Goal: Task Accomplishment & Management: Manage account settings

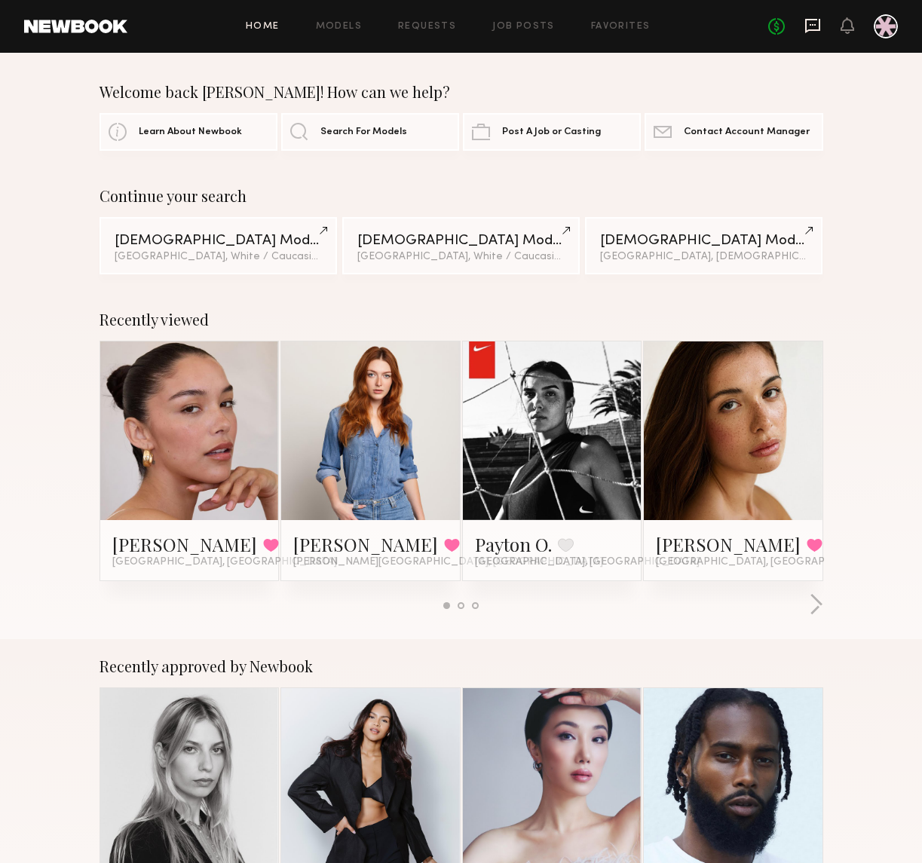
click at [819, 26] on icon at bounding box center [812, 26] width 15 height 14
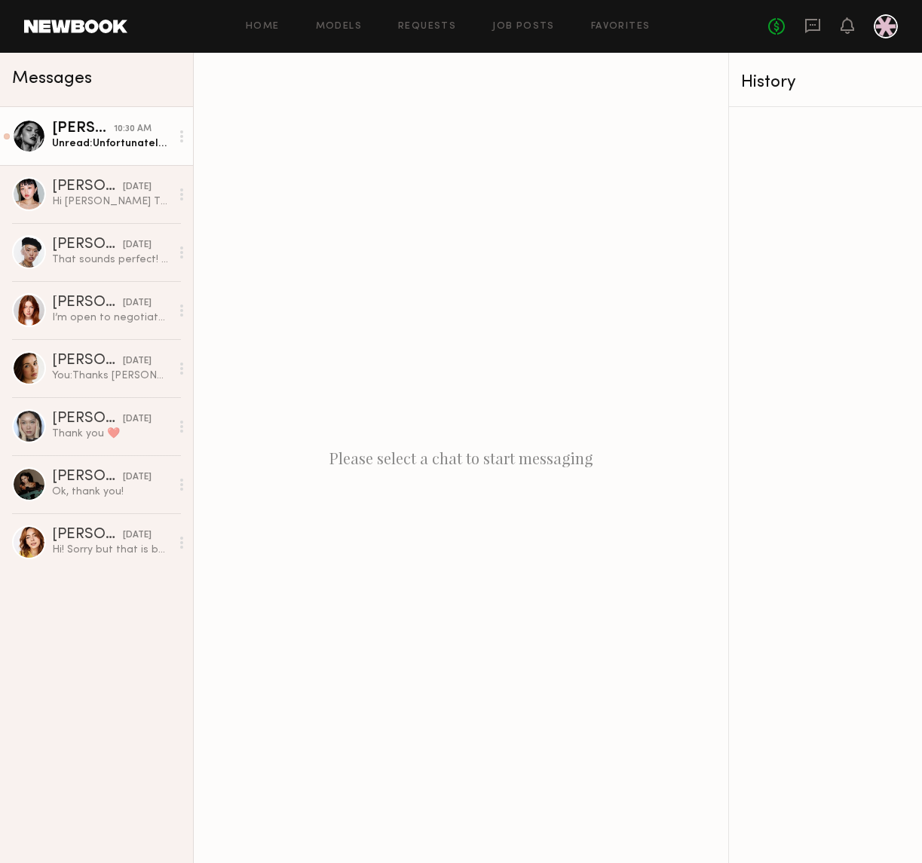
click at [104, 139] on div "Unread: Unfortunately, I have to opt out for the work day of 9/5/2025. My neuro…" at bounding box center [111, 143] width 118 height 14
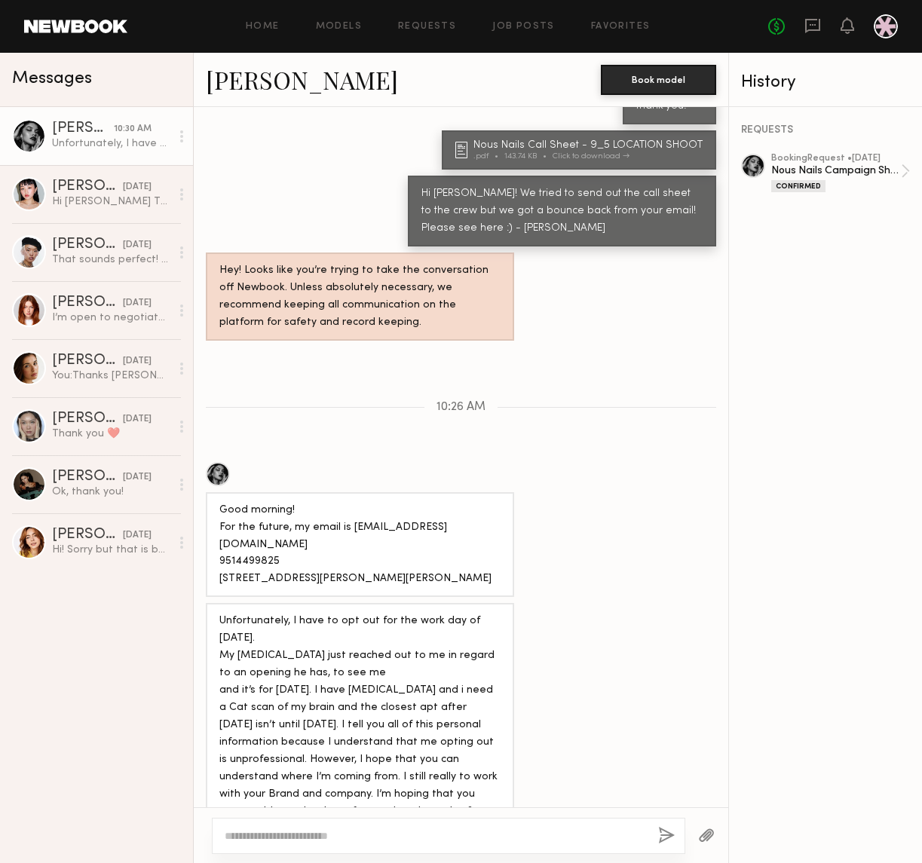
scroll to position [1966, 0]
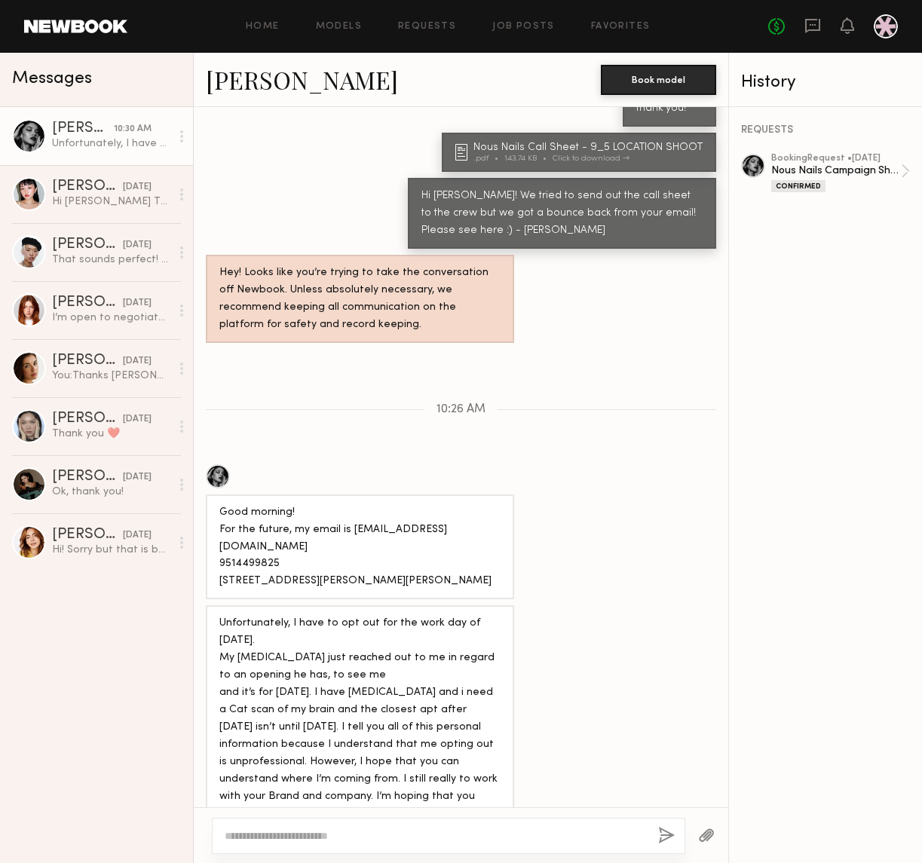
drag, startPoint x: 301, startPoint y: 577, endPoint x: 441, endPoint y: 777, distance: 243.5
click at [441, 777] on div "Unfortunately, I have to opt out for the work day of [DATE]. My [MEDICAL_DATA] …" at bounding box center [359, 744] width 281 height 259
click at [91, 322] on div "I’m open to negotiate let me know :)" at bounding box center [111, 317] width 118 height 14
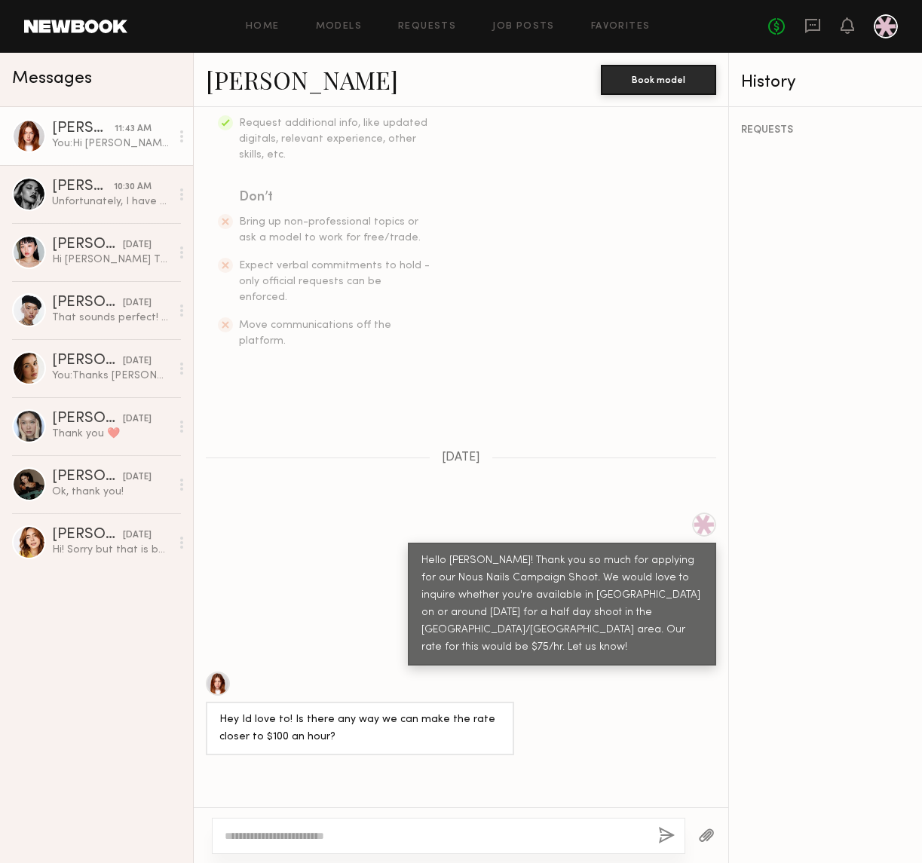
scroll to position [711, 0]
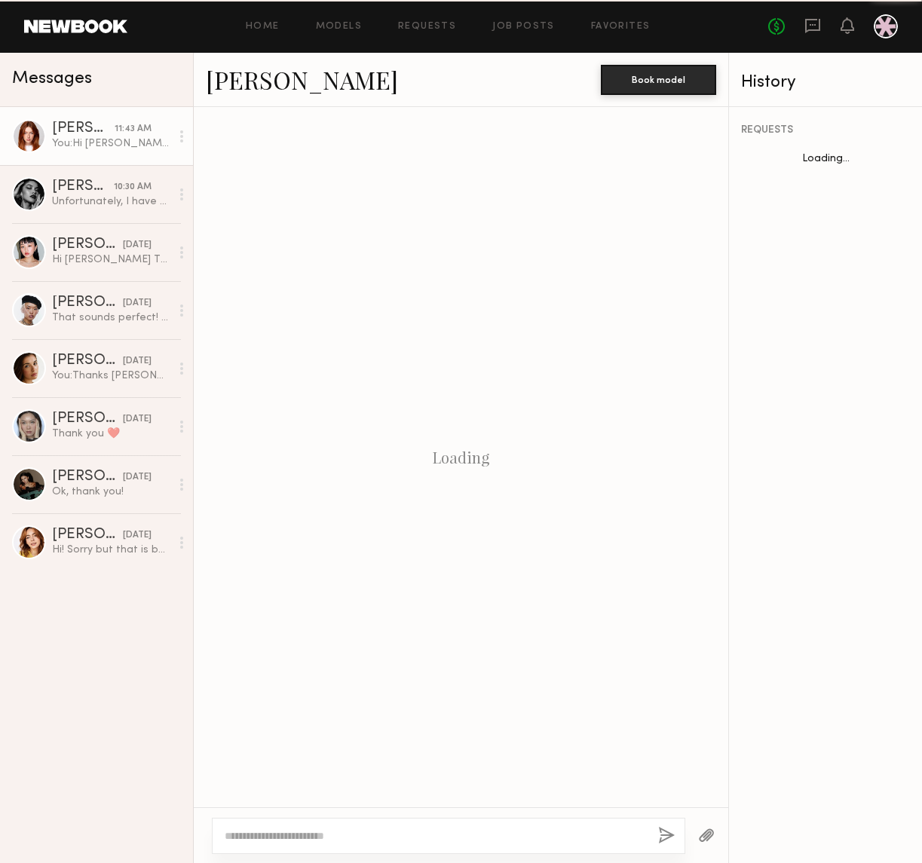
scroll to position [597, 0]
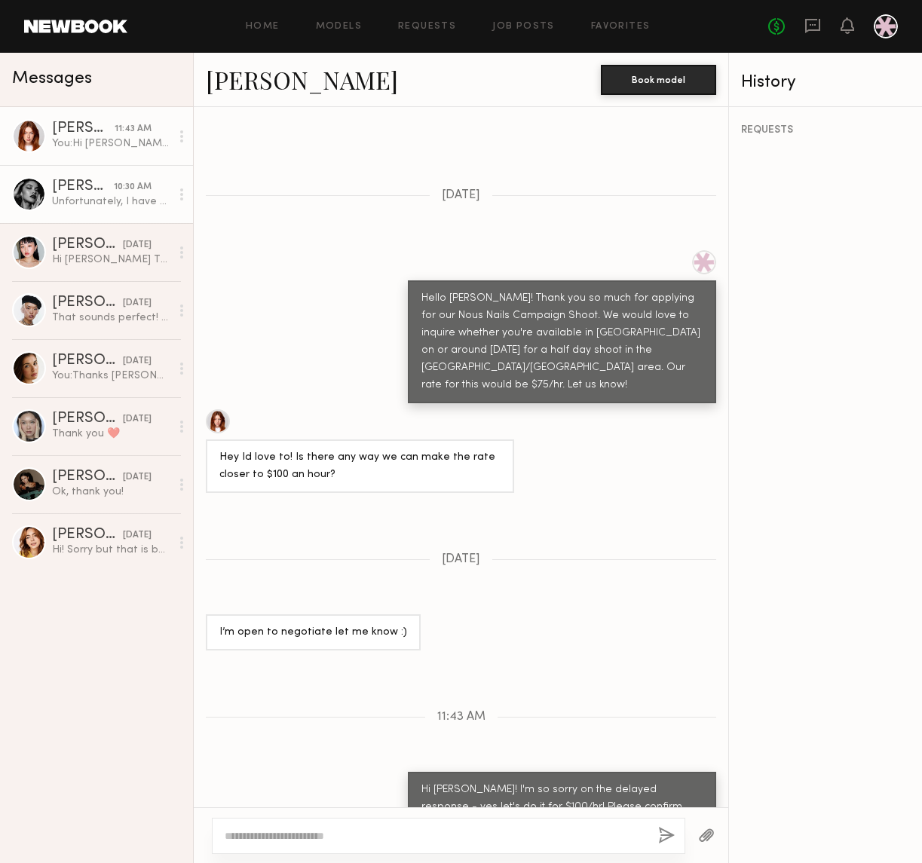
click at [114, 214] on link "Vanessa B. 10:30 AM Unfortunately, I have to opt out for the work day of 9/5/20…" at bounding box center [96, 194] width 193 height 58
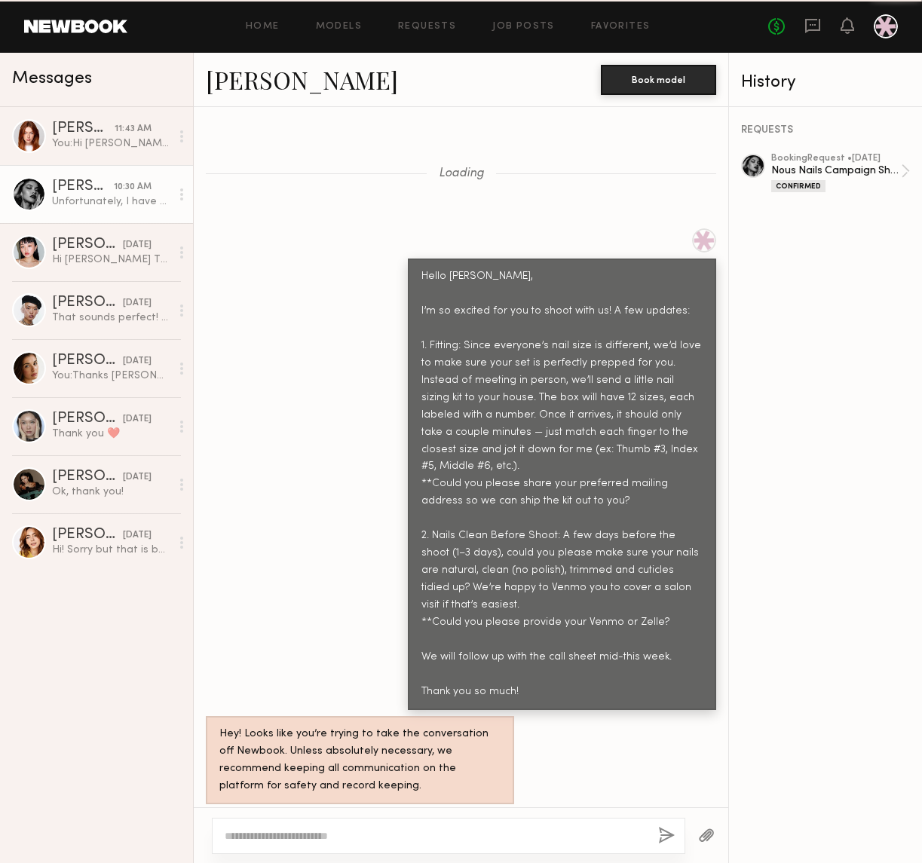
scroll to position [1966, 0]
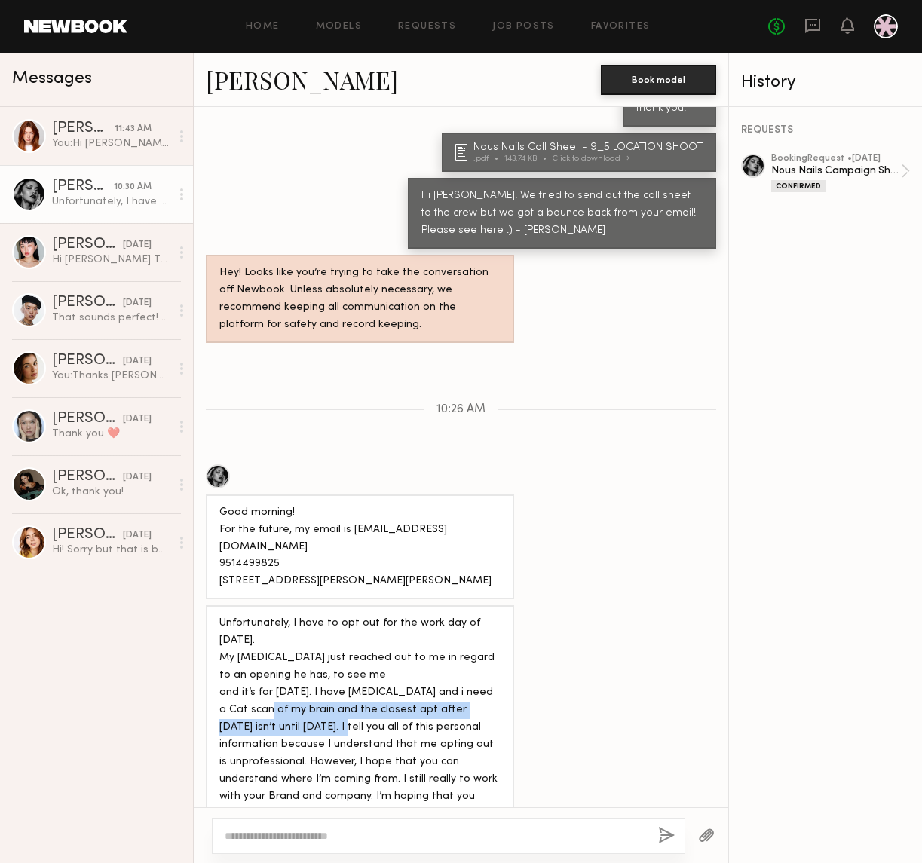
drag, startPoint x: 262, startPoint y: 643, endPoint x: 316, endPoint y: 662, distance: 56.7
click at [316, 662] on div "Unfortunately, I have to opt out for the work day of [DATE]. My [MEDICAL_DATA] …" at bounding box center [359, 744] width 281 height 259
click at [335, 677] on div "Unfortunately, I have to opt out for the work day of [DATE]. My [MEDICAL_DATA] …" at bounding box center [359, 744] width 281 height 259
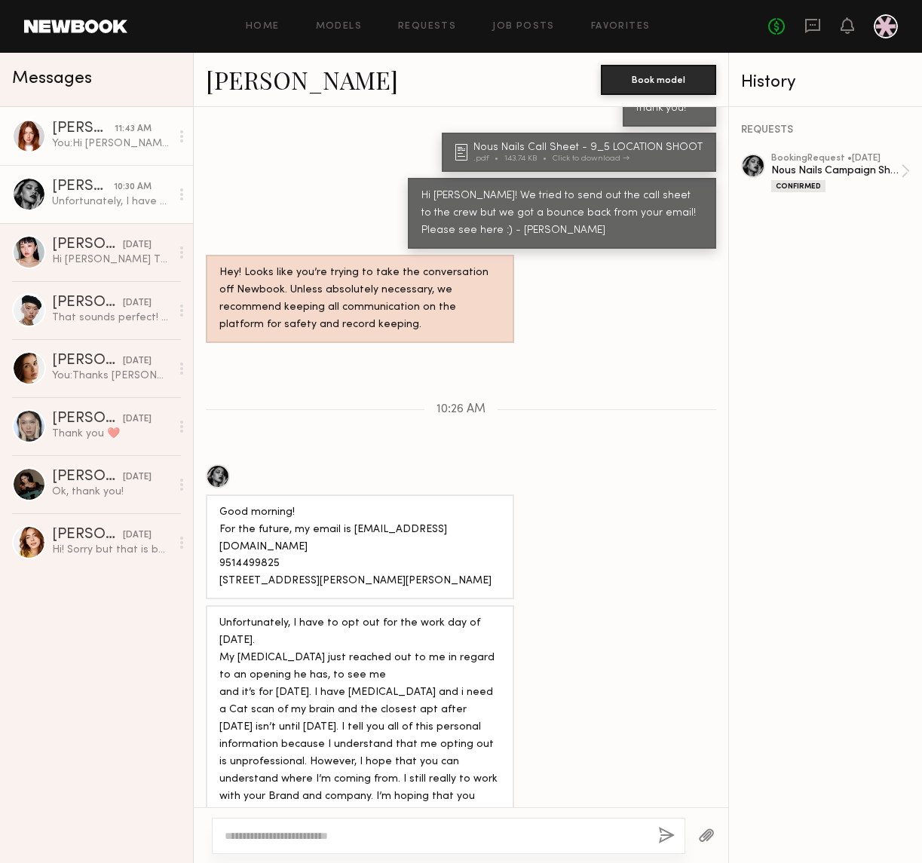
click at [90, 146] on div "You: Hi Annika! I'm so sorry on the delayed response - yes let's do it for $100…" at bounding box center [111, 143] width 118 height 14
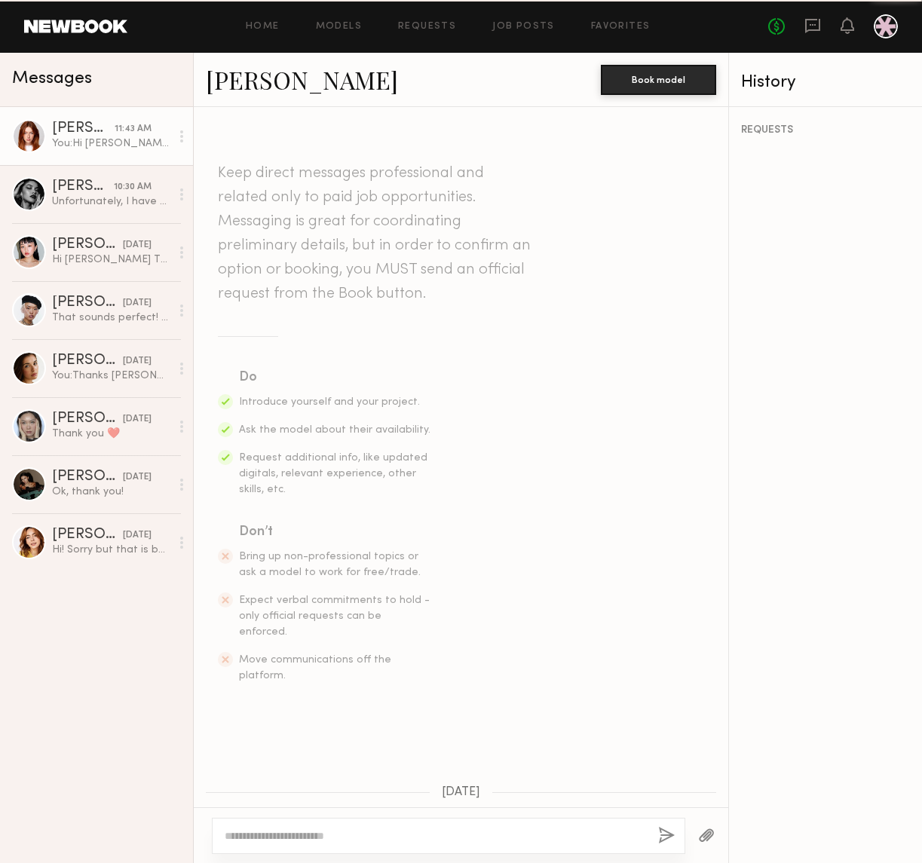
scroll to position [597, 0]
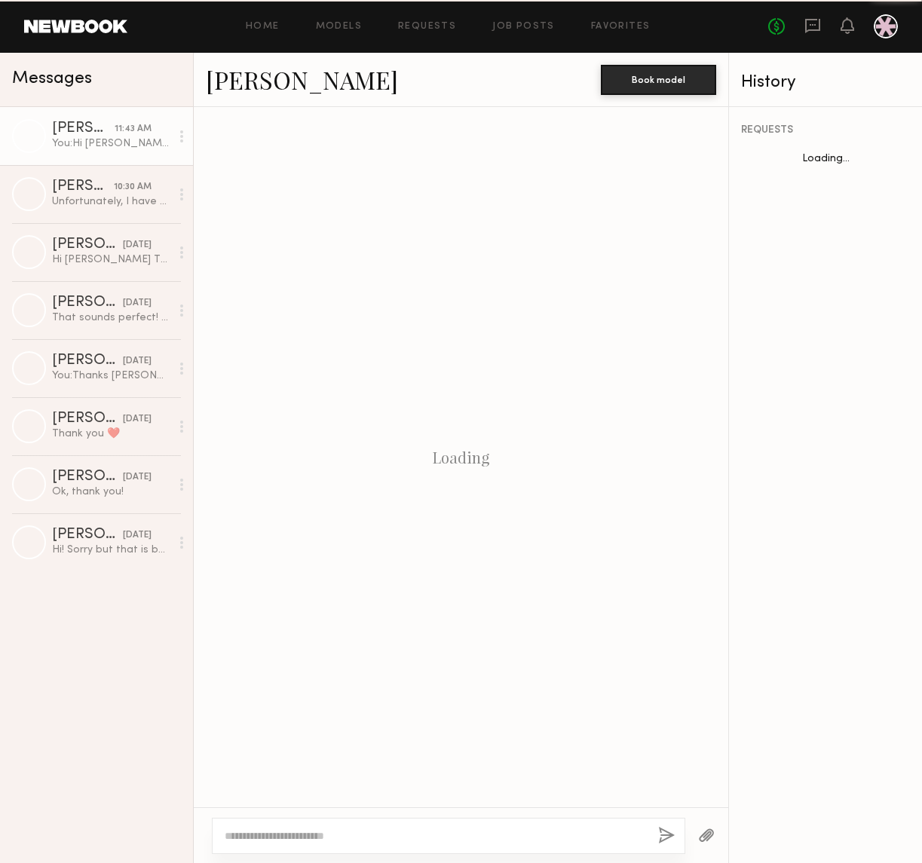
scroll to position [597, 0]
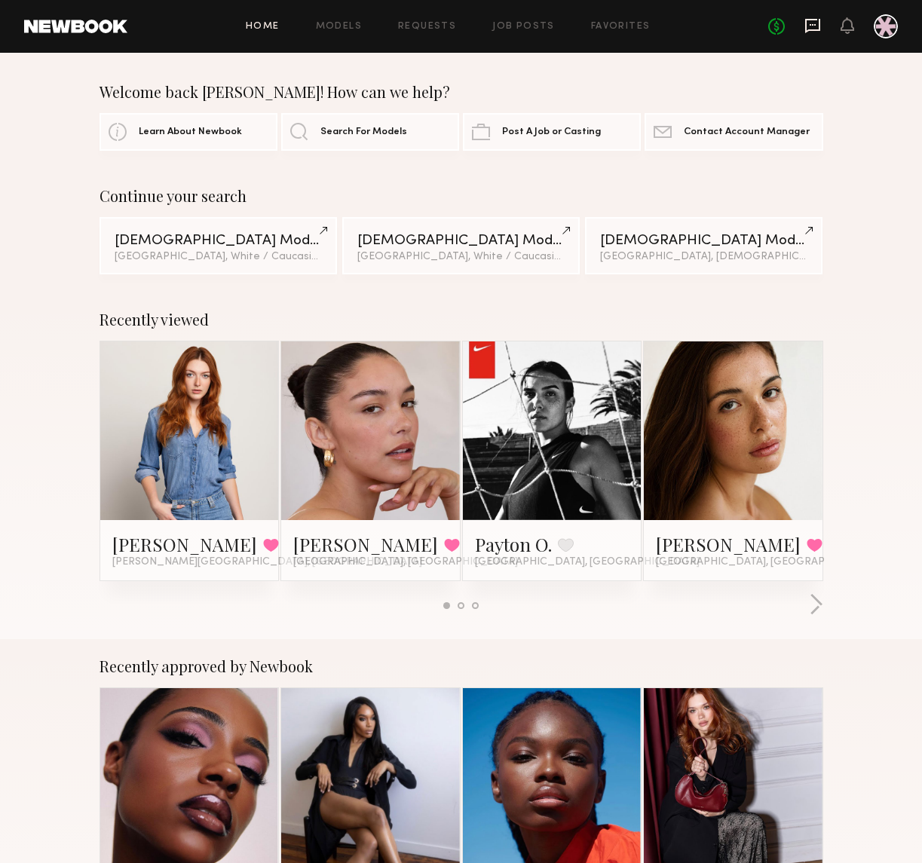
click at [814, 20] on icon at bounding box center [812, 26] width 15 height 14
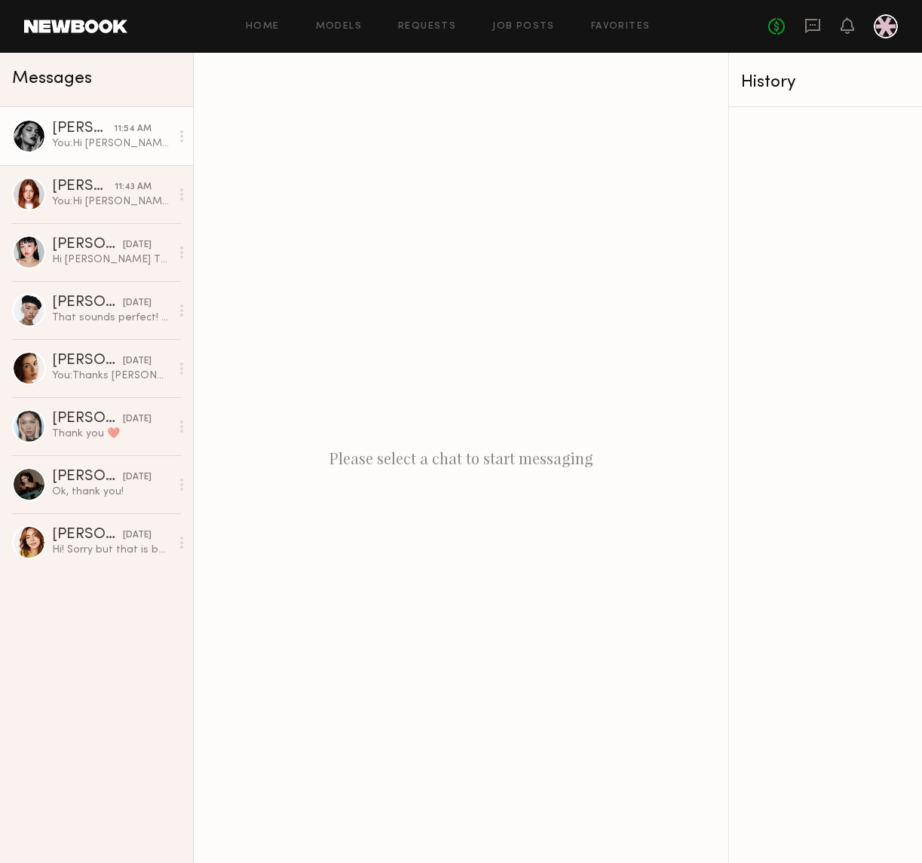
click at [127, 155] on link "Vanessa B. 11:54 AM You: Hi Vanessa! We totally understand, your health comes f…" at bounding box center [96, 136] width 193 height 58
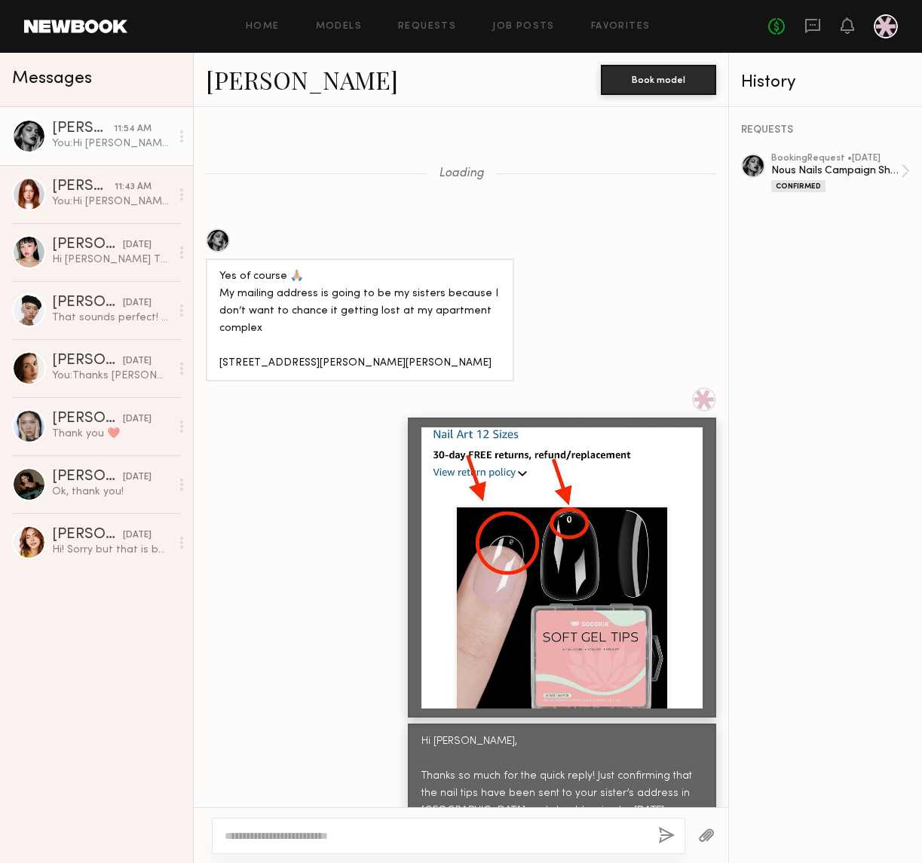
scroll to position [1433, 0]
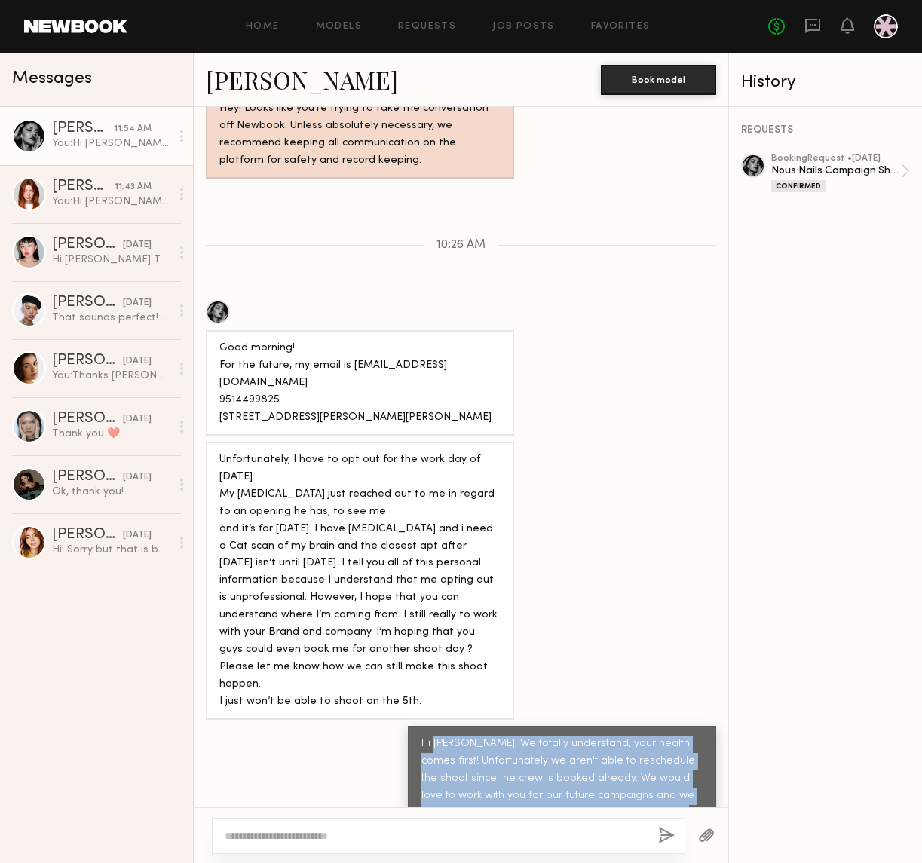
drag, startPoint x: 436, startPoint y: 671, endPoint x: 631, endPoint y: 768, distance: 217.7
click at [631, 768] on div "Hi Vanessa! We totally understand, your health comes first! Unfortunately we ar…" at bounding box center [561, 795] width 281 height 121
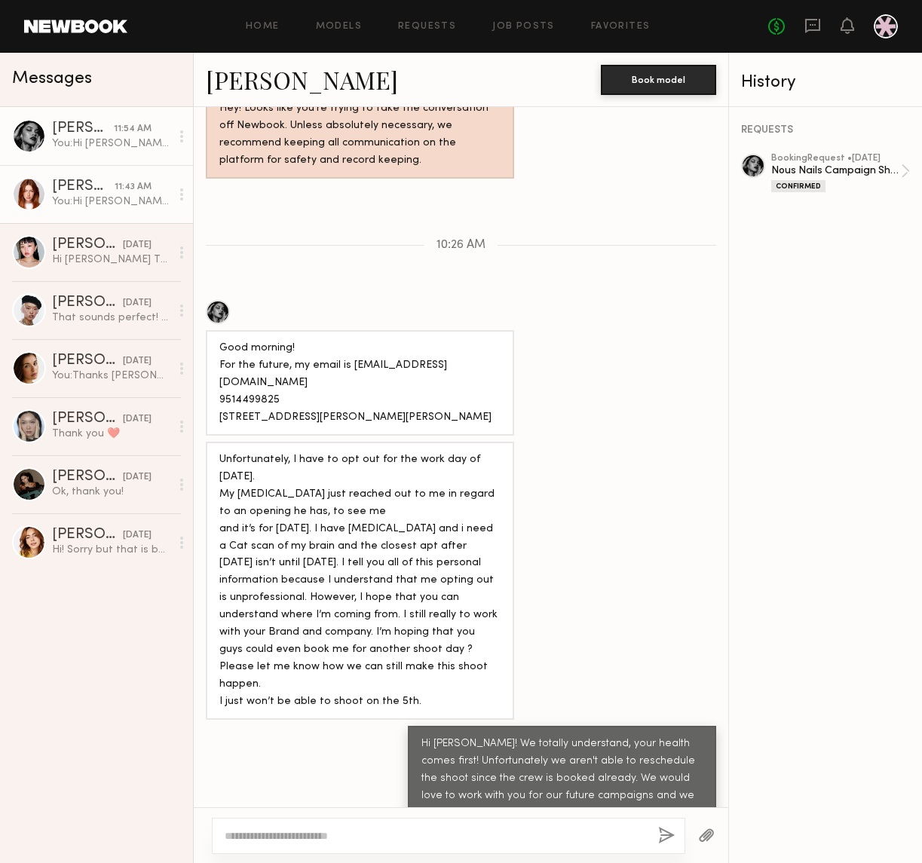
click at [117, 193] on div "11:43 AM" at bounding box center [133, 187] width 37 height 14
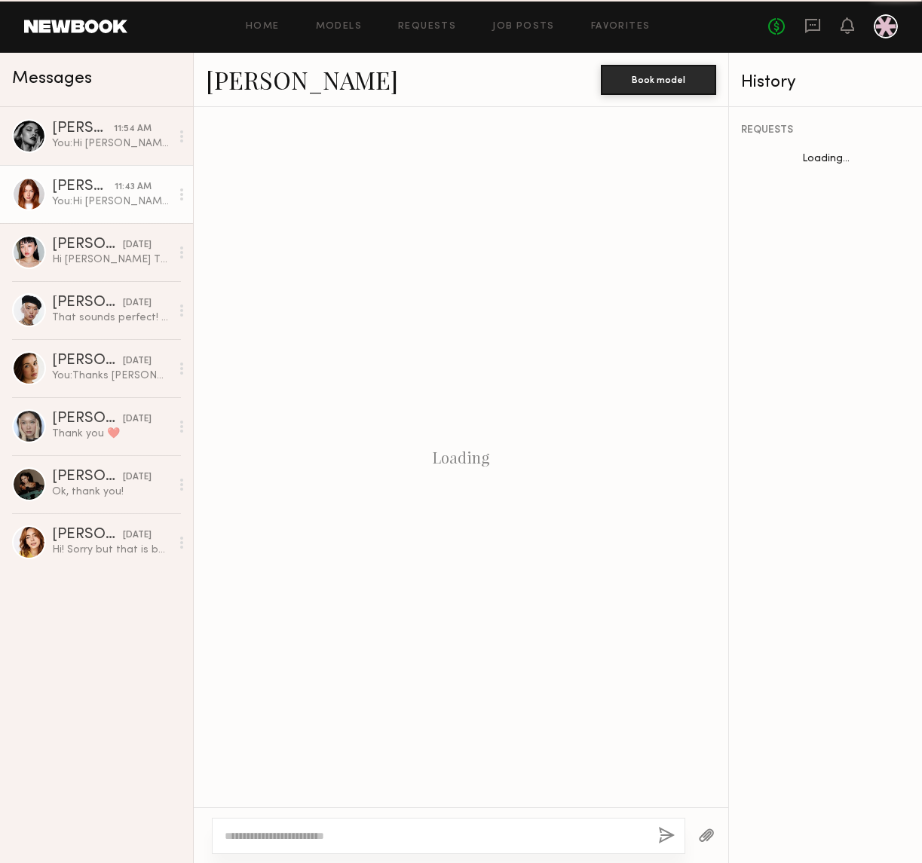
scroll to position [597, 0]
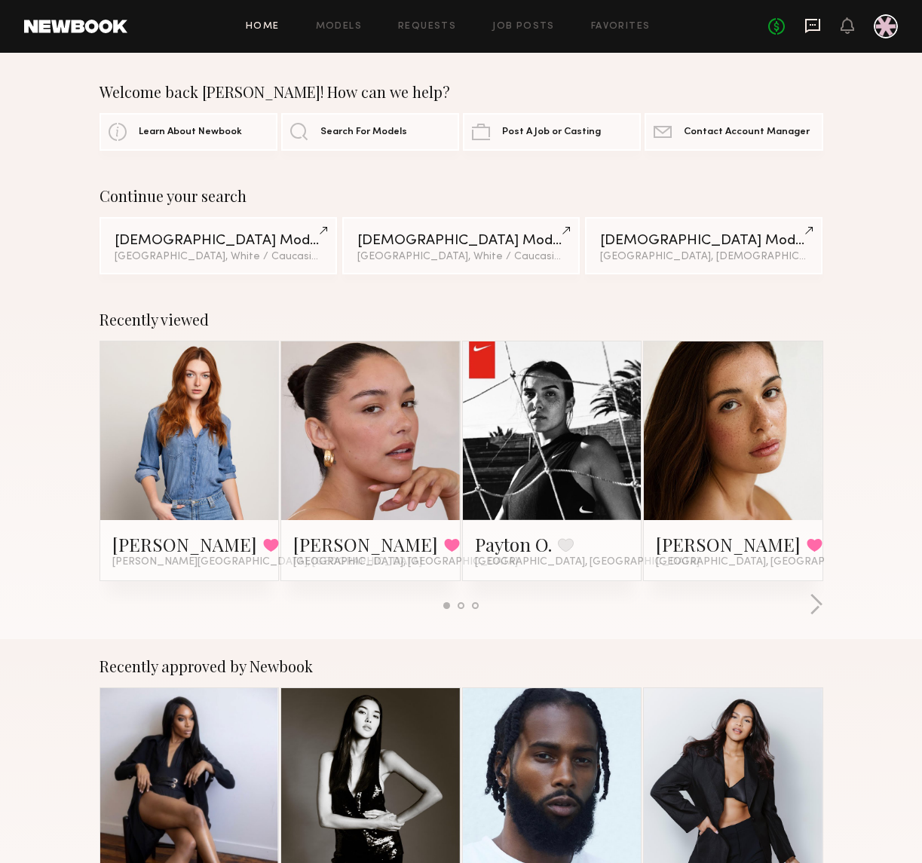
click at [805, 26] on div "No fees up to $5,000" at bounding box center [833, 26] width 130 height 24
click at [812, 20] on icon at bounding box center [812, 26] width 15 height 14
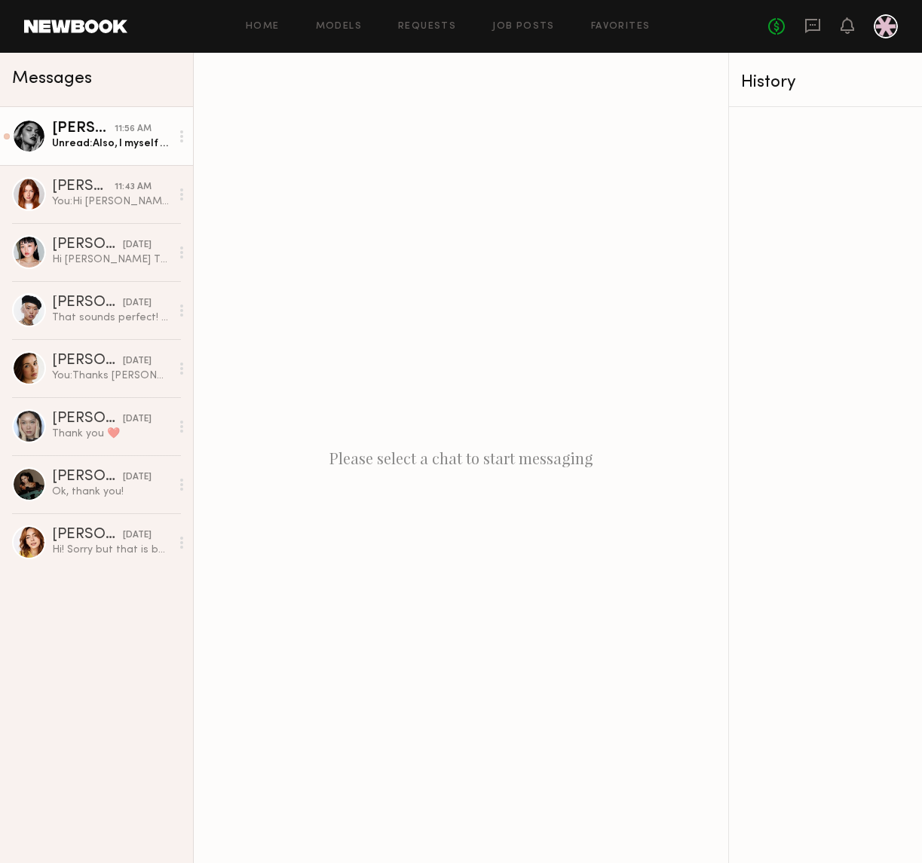
click at [105, 137] on div "Unread: Also, I myself cannot cancel the booking. You are able to release me on…" at bounding box center [111, 143] width 118 height 14
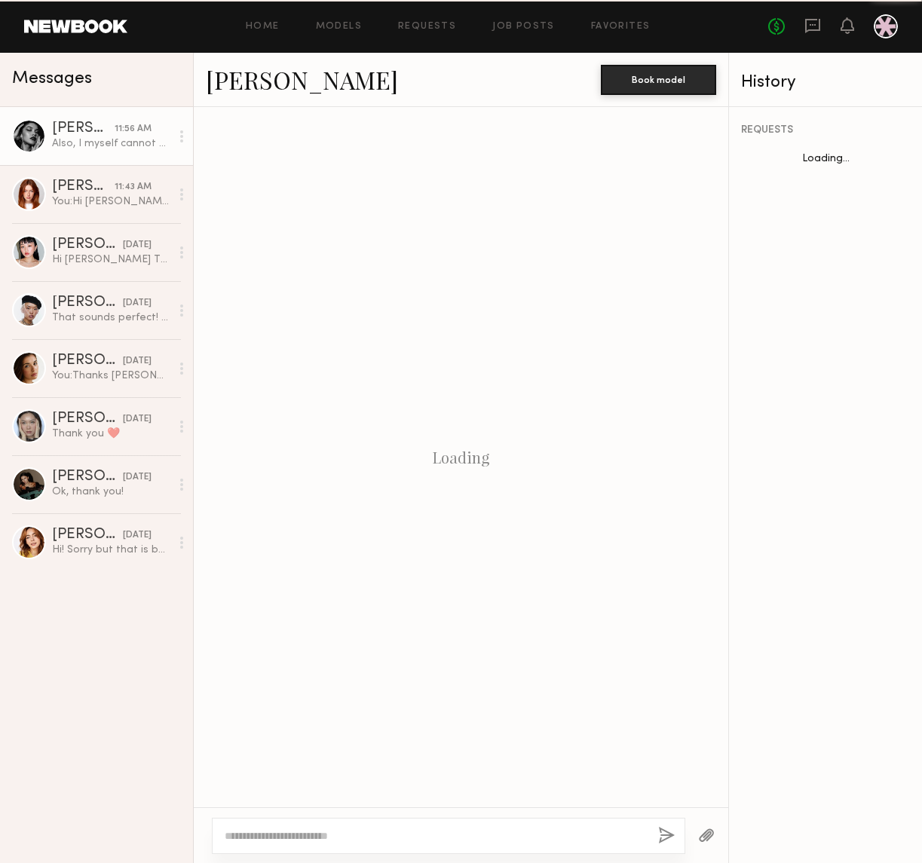
scroll to position [1338, 0]
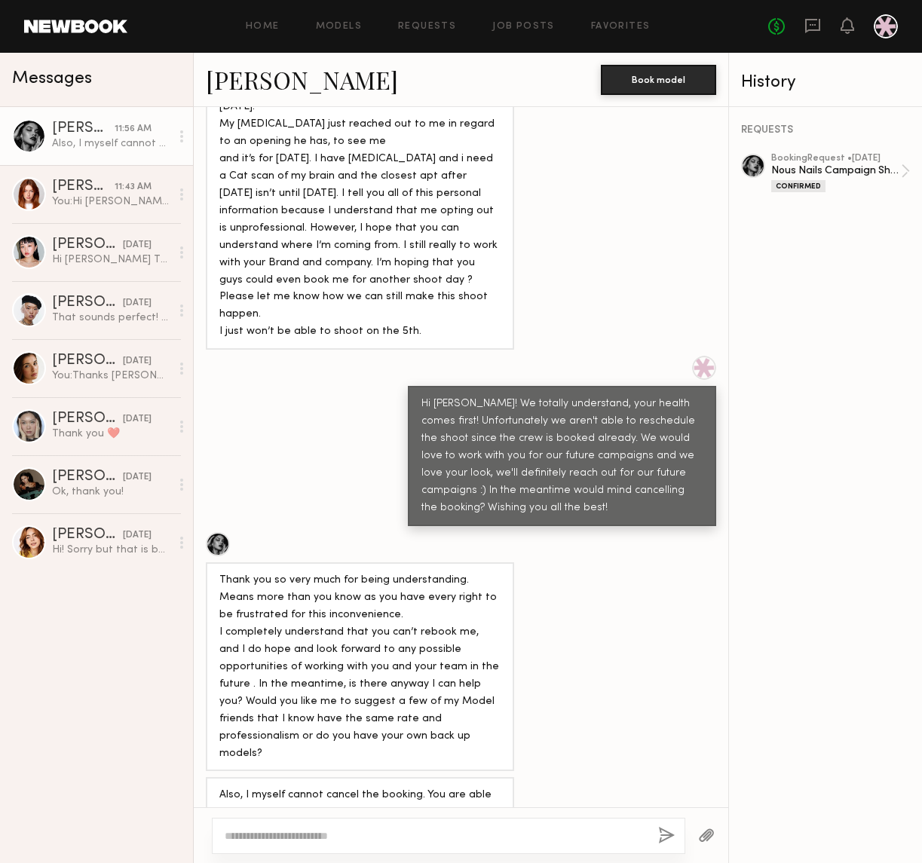
drag, startPoint x: 338, startPoint y: 741, endPoint x: 410, endPoint y: 760, distance: 74.7
click at [410, 787] on div "Also, I myself cannot cancel the booking. You are able to release me on your si…" at bounding box center [359, 830] width 281 height 87
click at [893, 186] on div "Confirmed" at bounding box center [836, 185] width 130 height 13
click at [84, 210] on link "[PERSON_NAME] 11:43 AM You: Hi [PERSON_NAME]! I'm so sorry on the delayed respo…" at bounding box center [96, 194] width 193 height 58
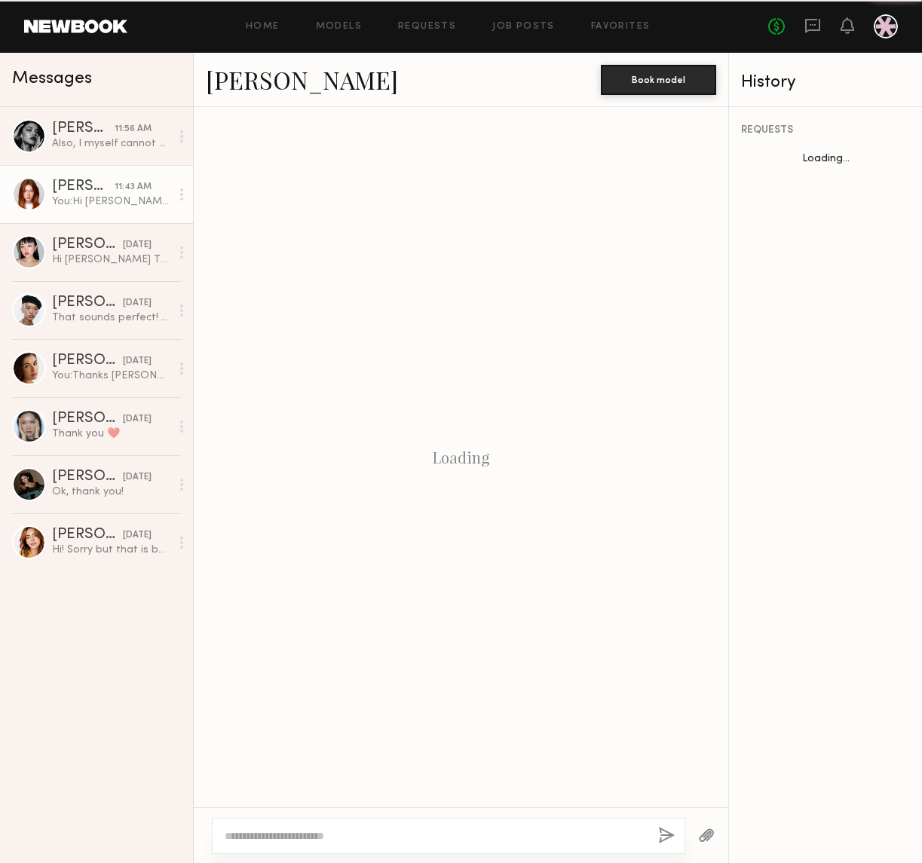
scroll to position [597, 0]
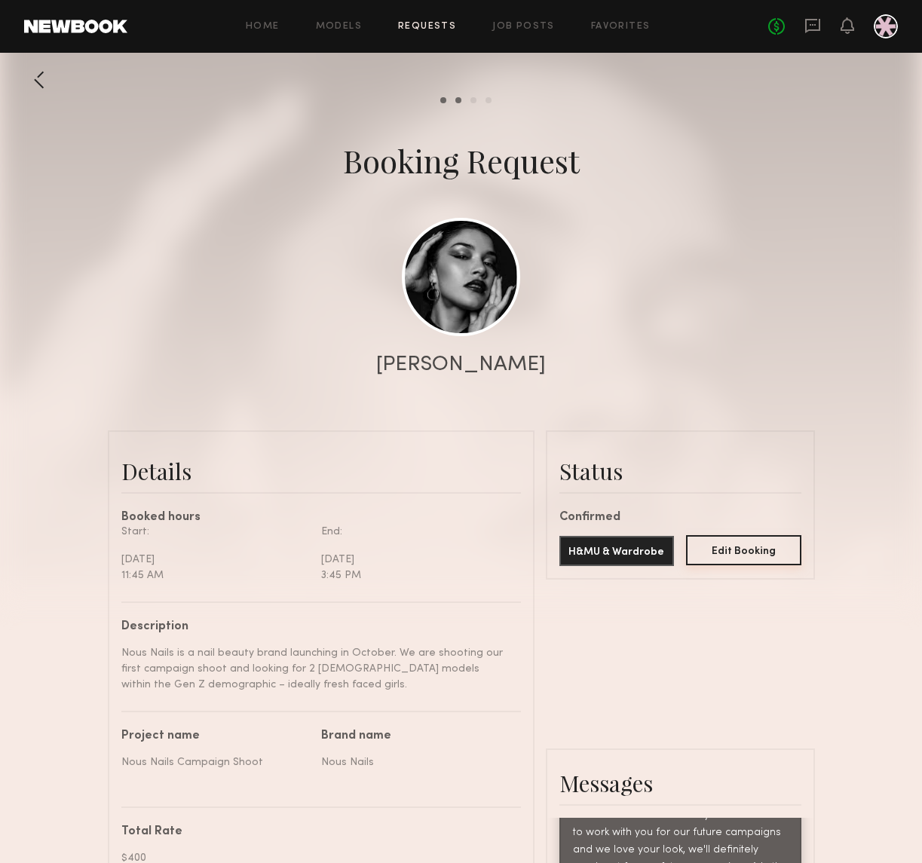
click at [747, 553] on button "Edit Booking" at bounding box center [743, 550] width 115 height 30
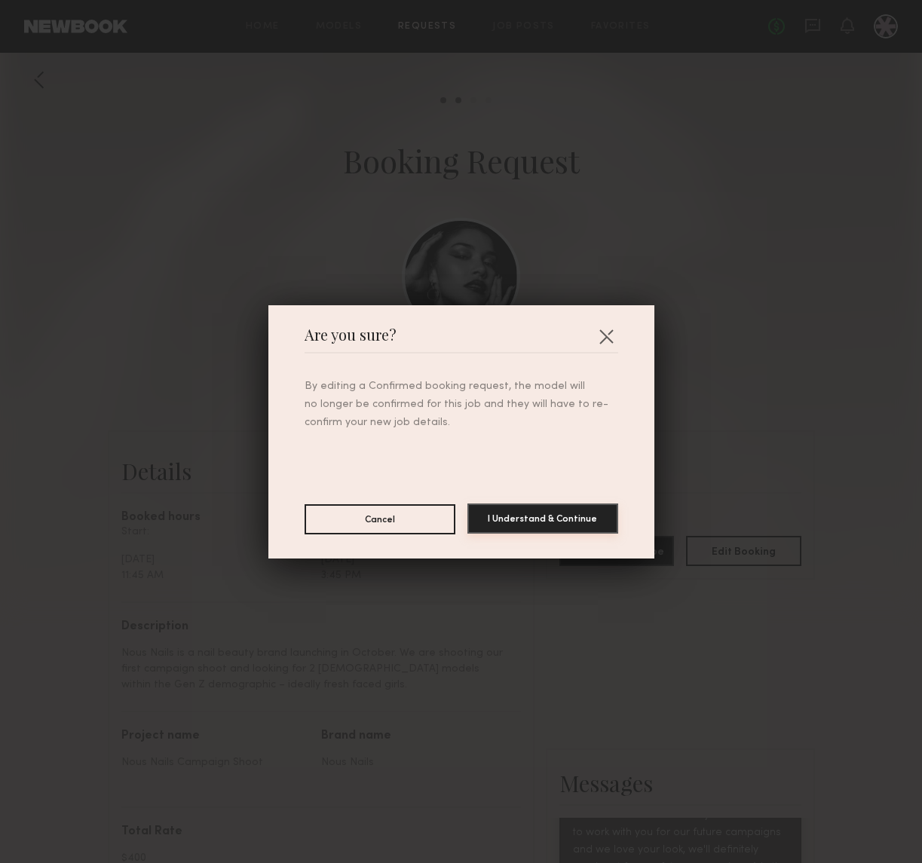
click at [560, 527] on button "I Understand & Continue" at bounding box center [542, 518] width 151 height 30
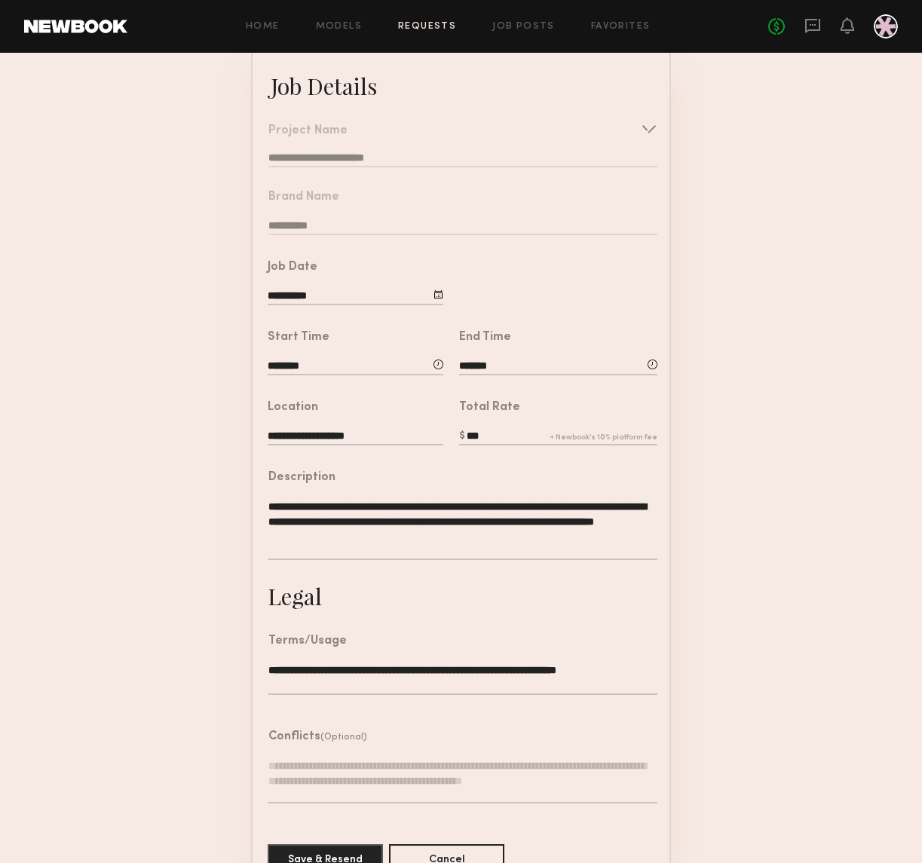
scroll to position [132, 0]
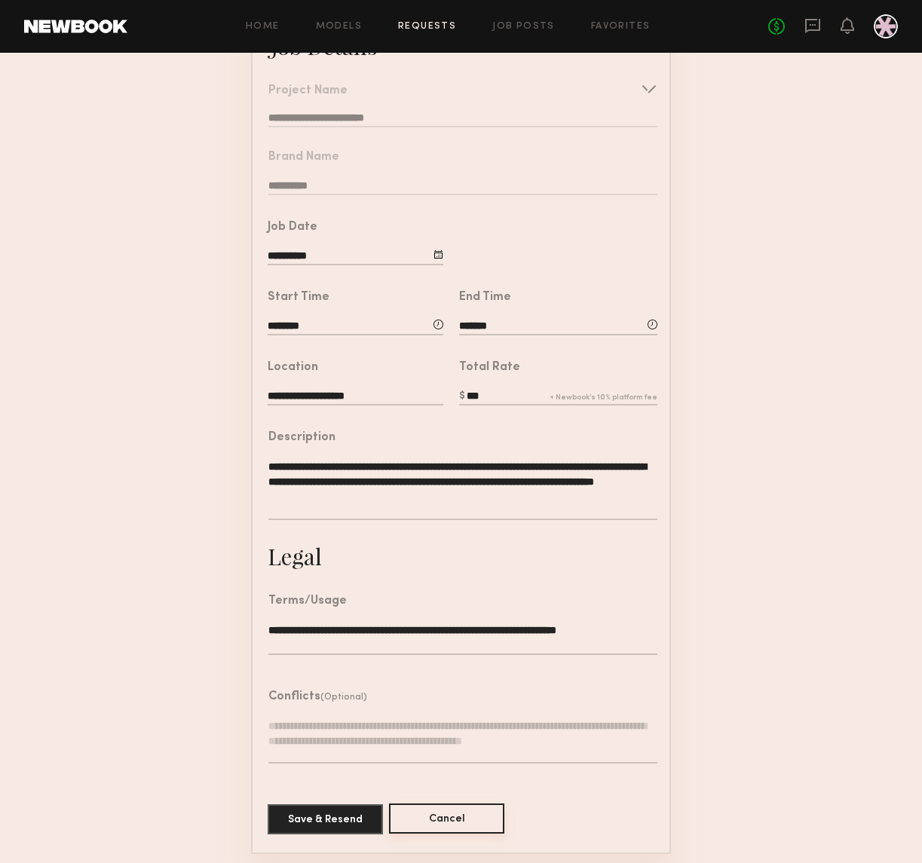
click at [462, 813] on button "Cancel" at bounding box center [446, 818] width 115 height 30
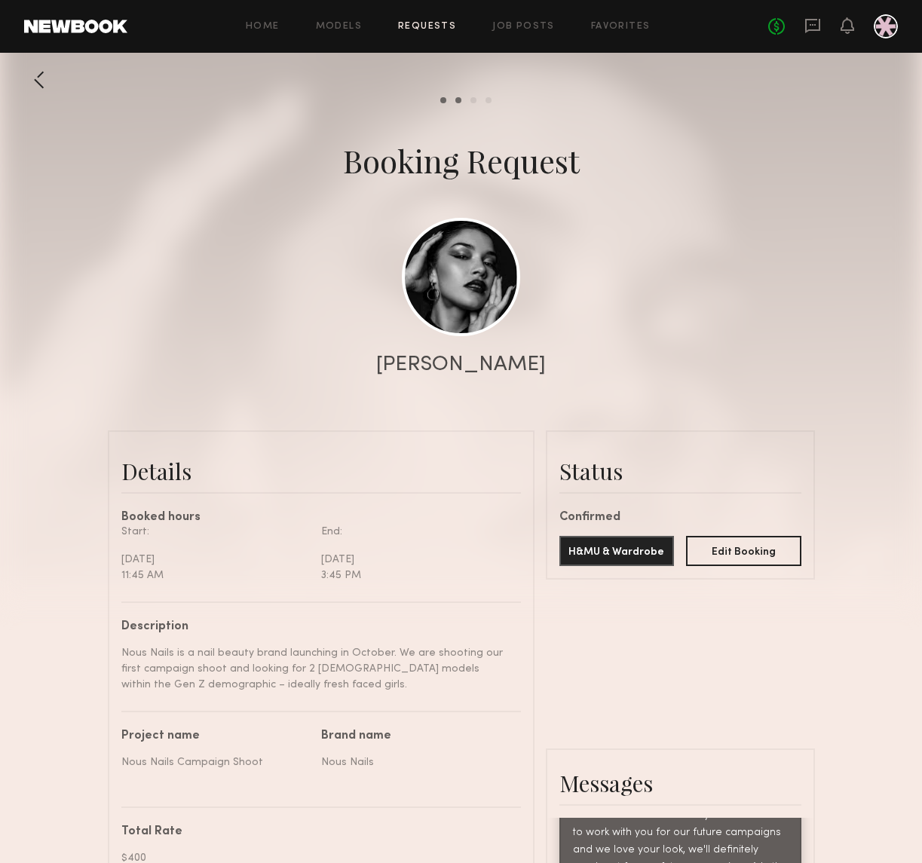
click at [32, 79] on div at bounding box center [39, 80] width 30 height 30
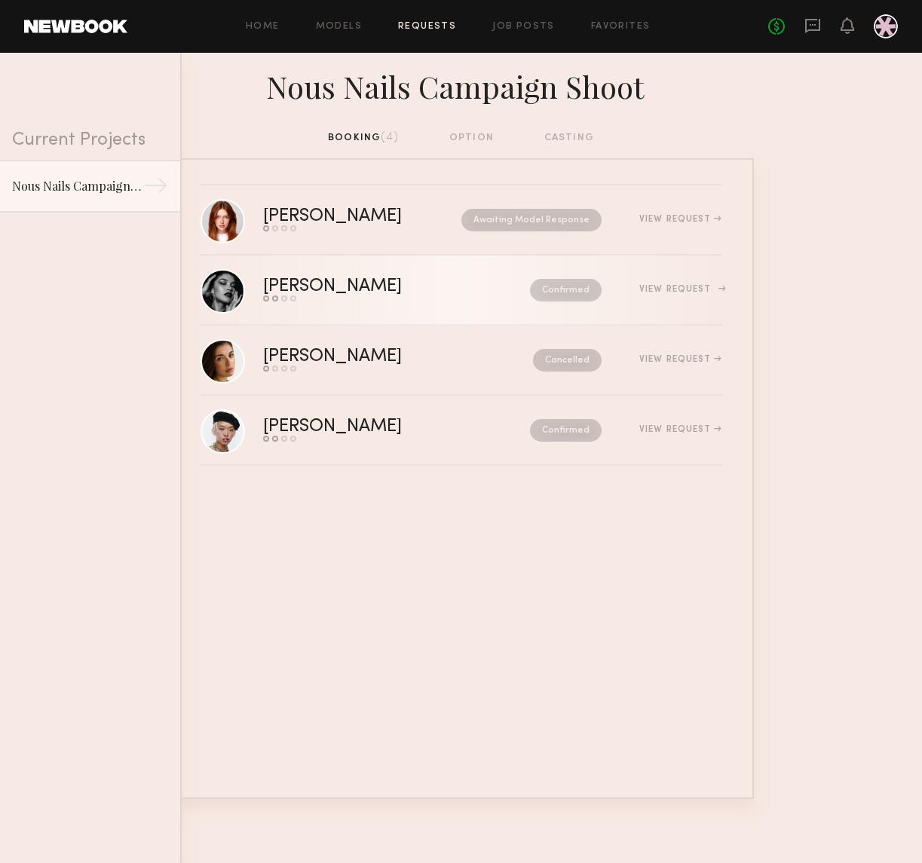
click at [680, 293] on div "View Request" at bounding box center [680, 289] width 82 height 9
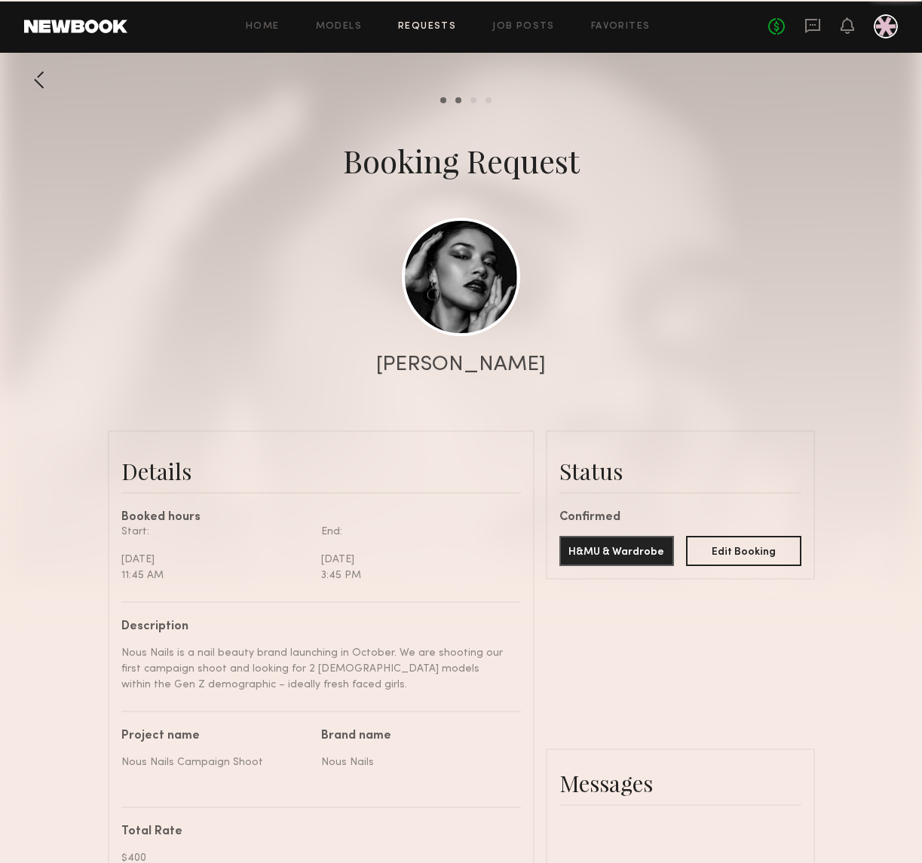
scroll to position [1931, 0]
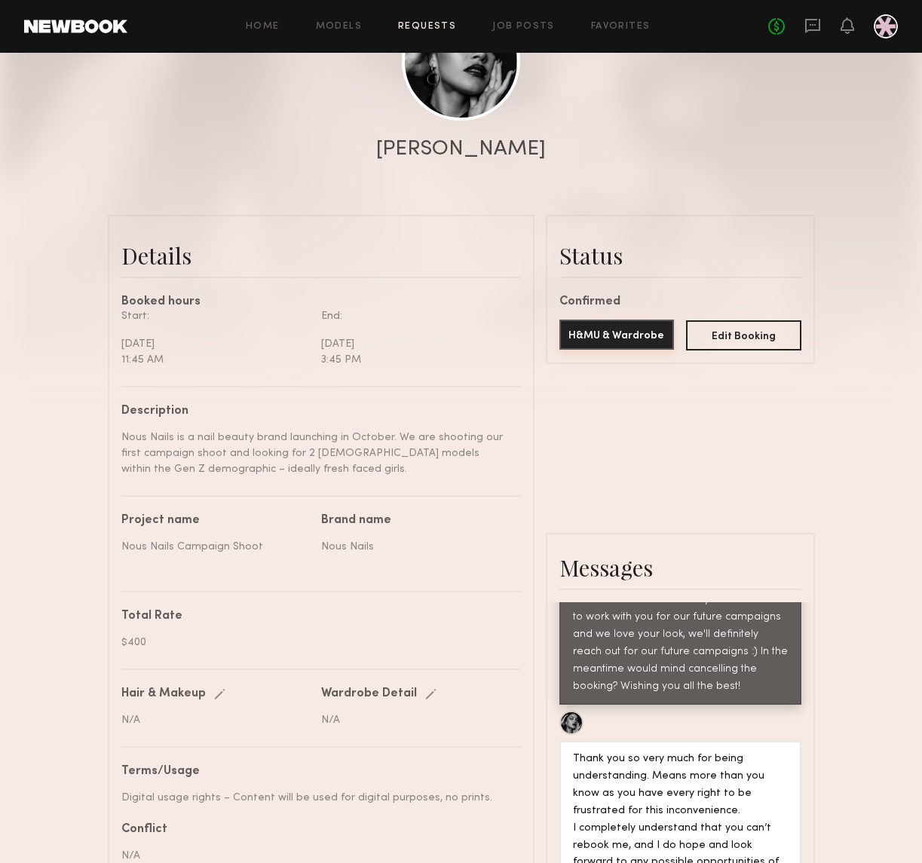
click at [624, 327] on button "H&MU & Wardrobe" at bounding box center [616, 334] width 115 height 30
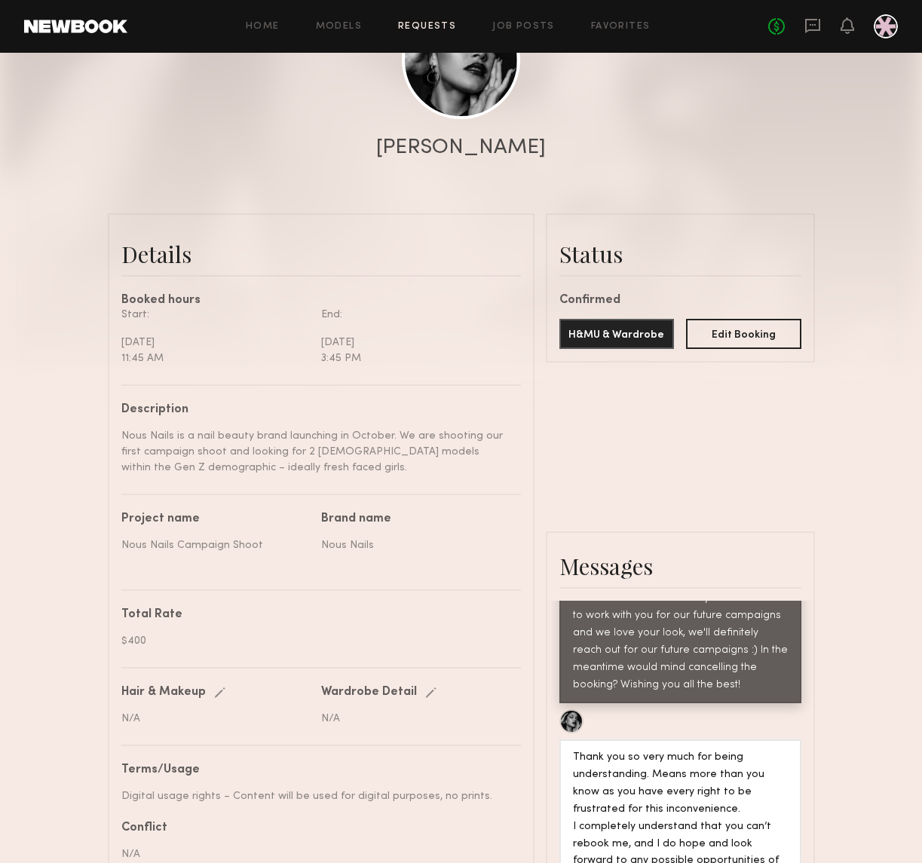
scroll to position [0, 0]
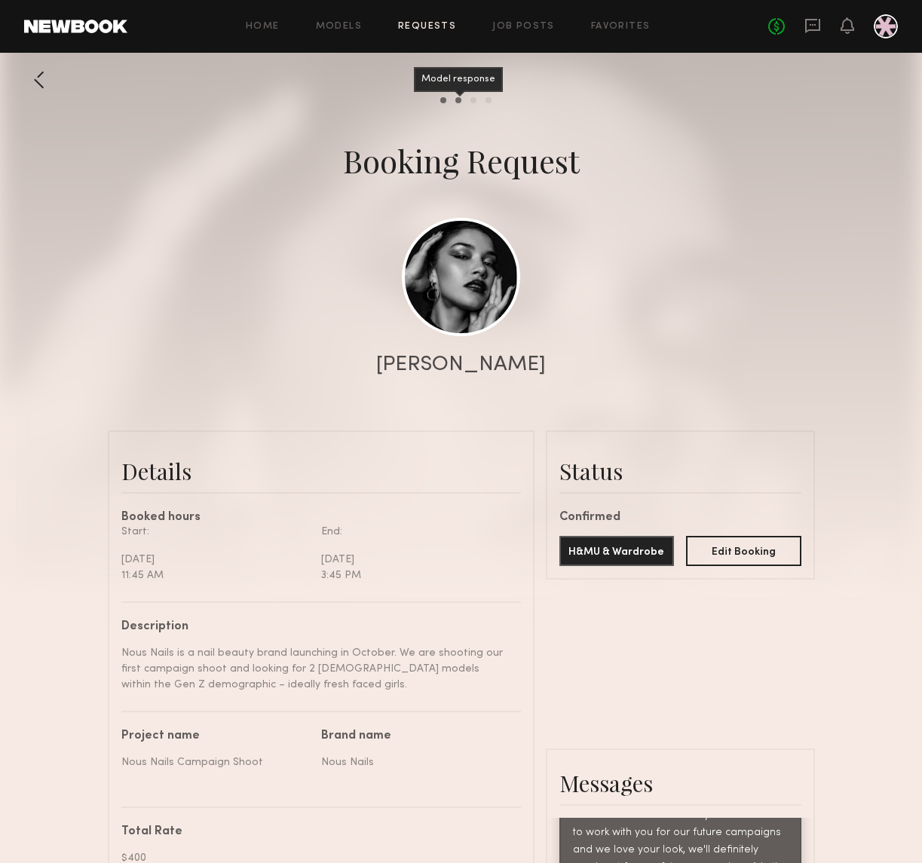
click at [459, 99] on div "Model response" at bounding box center [458, 100] width 6 height 6
click at [475, 100] on div "Review hours worked" at bounding box center [473, 100] width 6 height 6
click at [491, 100] on div "Send request Model response Review hours worked Pay model" at bounding box center [461, 100] width 922 height 6
click at [487, 102] on div "Pay model" at bounding box center [488, 100] width 6 height 6
click at [43, 81] on div at bounding box center [39, 80] width 30 height 30
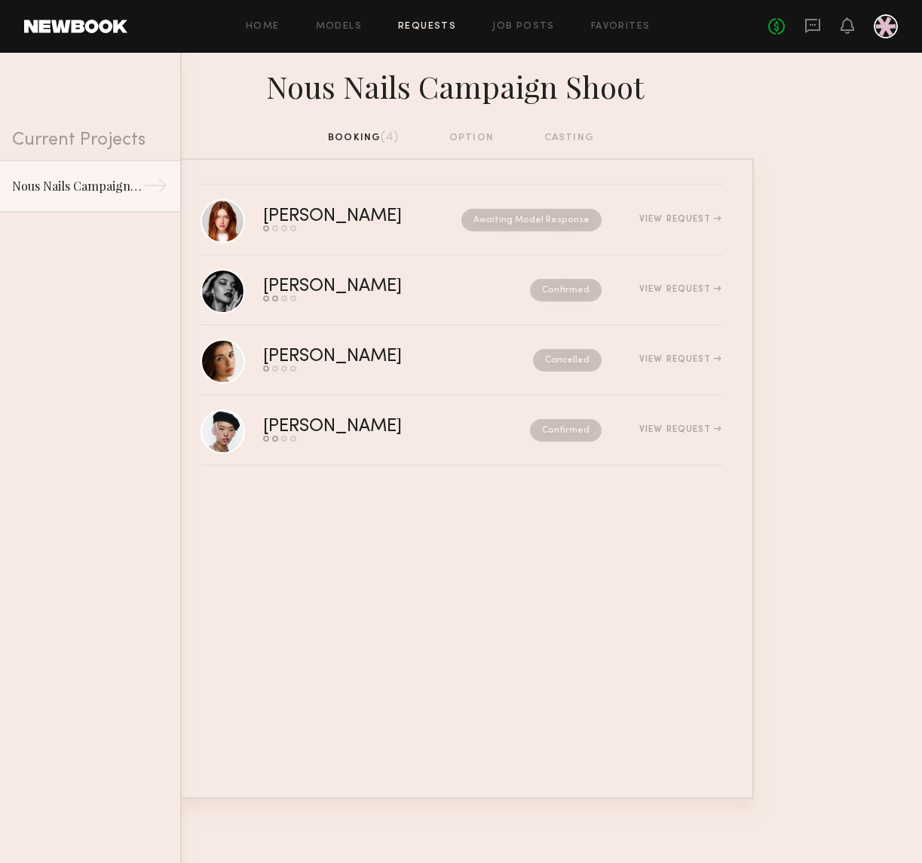
click at [477, 137] on div "booking (4) option casting" at bounding box center [461, 138] width 266 height 17
click at [481, 235] on link "Annika R. Send request Model response Review hours worked Pay model Awaiting Mo…" at bounding box center [460, 220] width 521 height 70
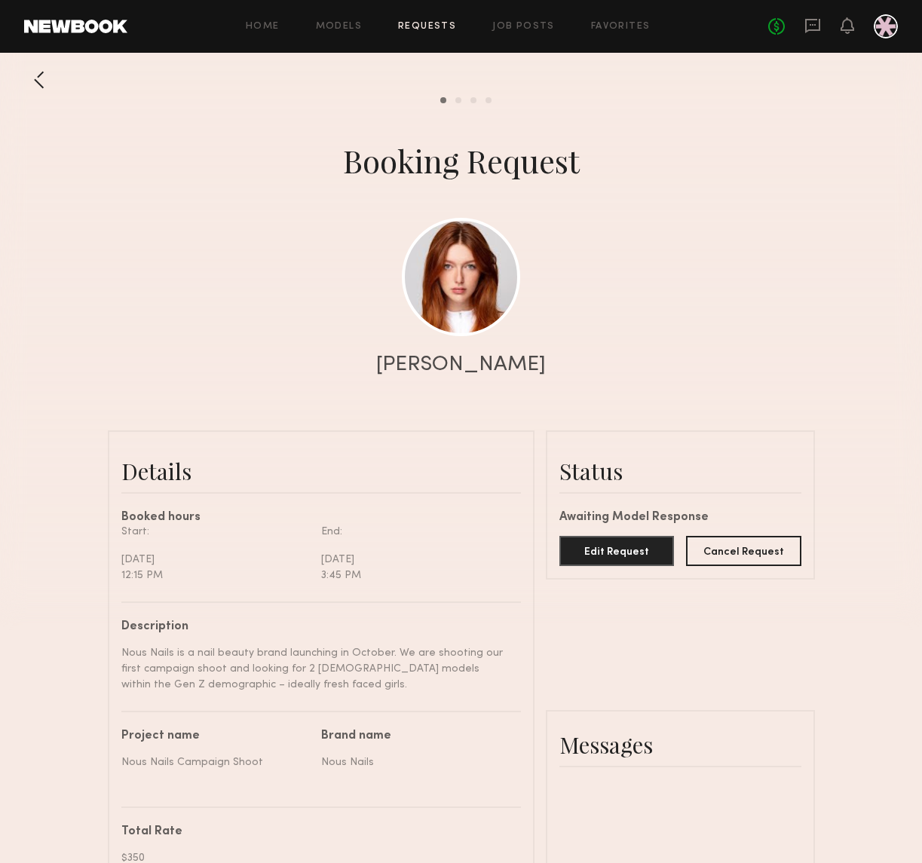
scroll to position [1003, 0]
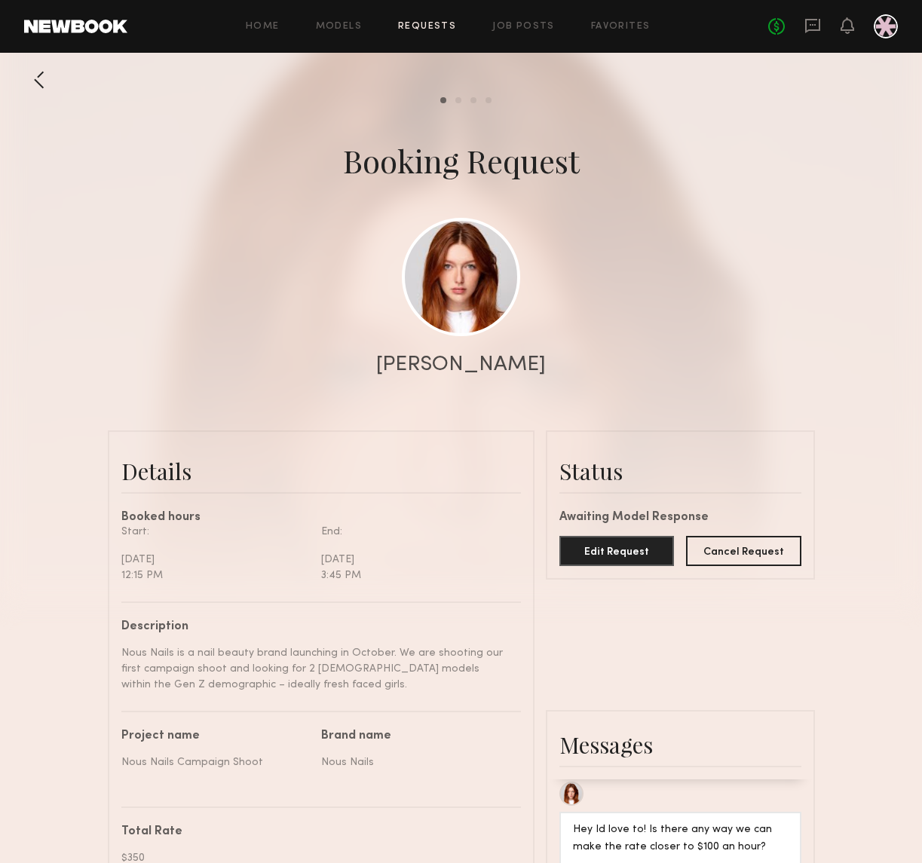
click at [35, 88] on div at bounding box center [39, 80] width 30 height 30
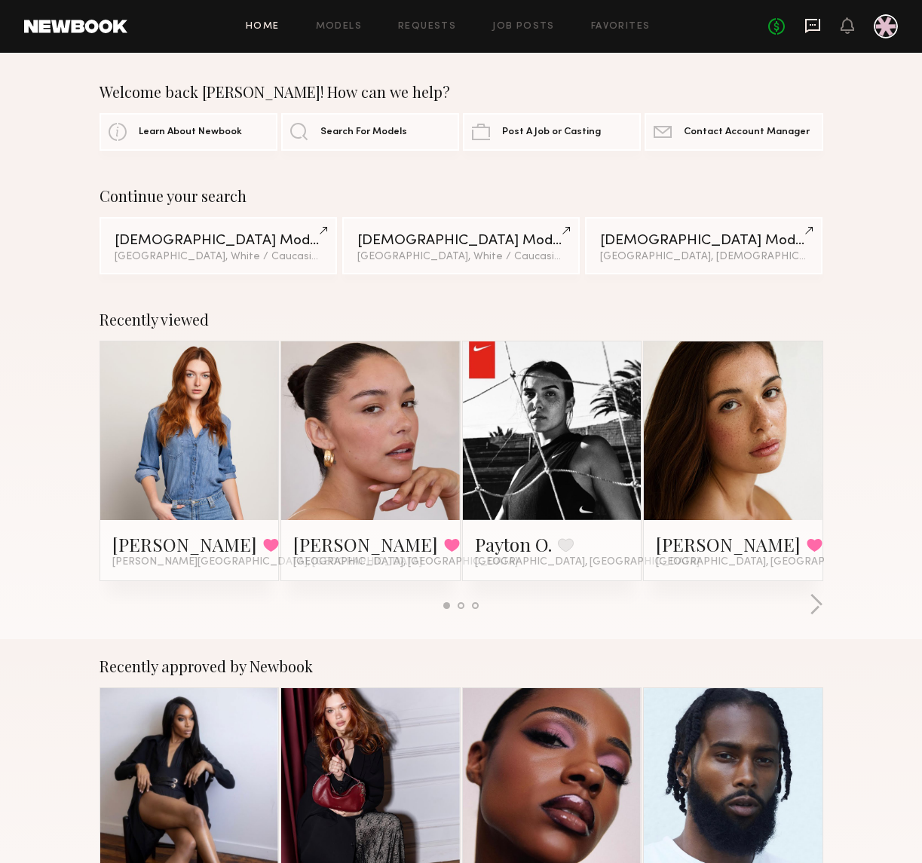
click at [818, 26] on icon at bounding box center [812, 25] width 17 height 17
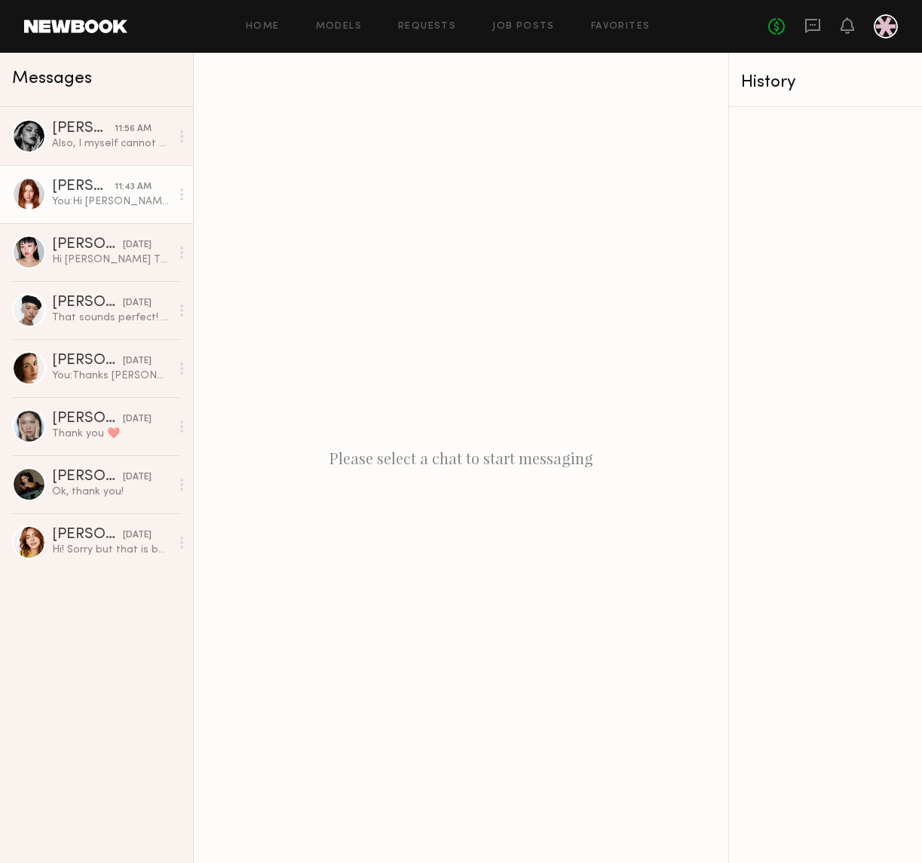
click at [75, 190] on div "[PERSON_NAME]" at bounding box center [83, 186] width 63 height 15
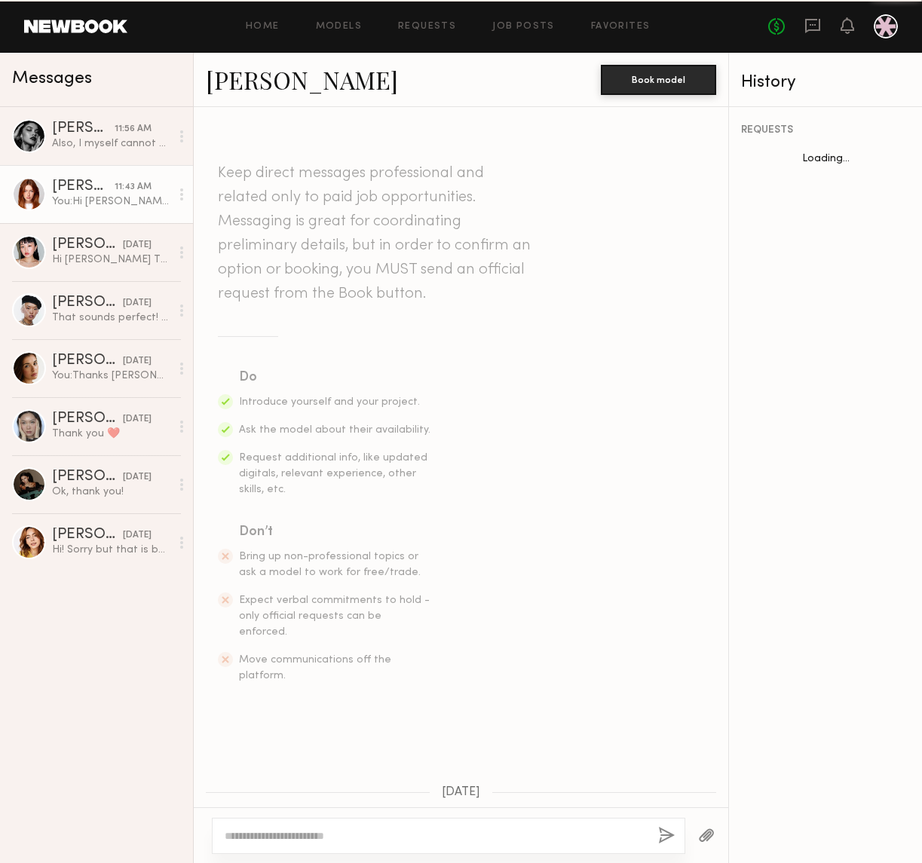
scroll to position [597, 0]
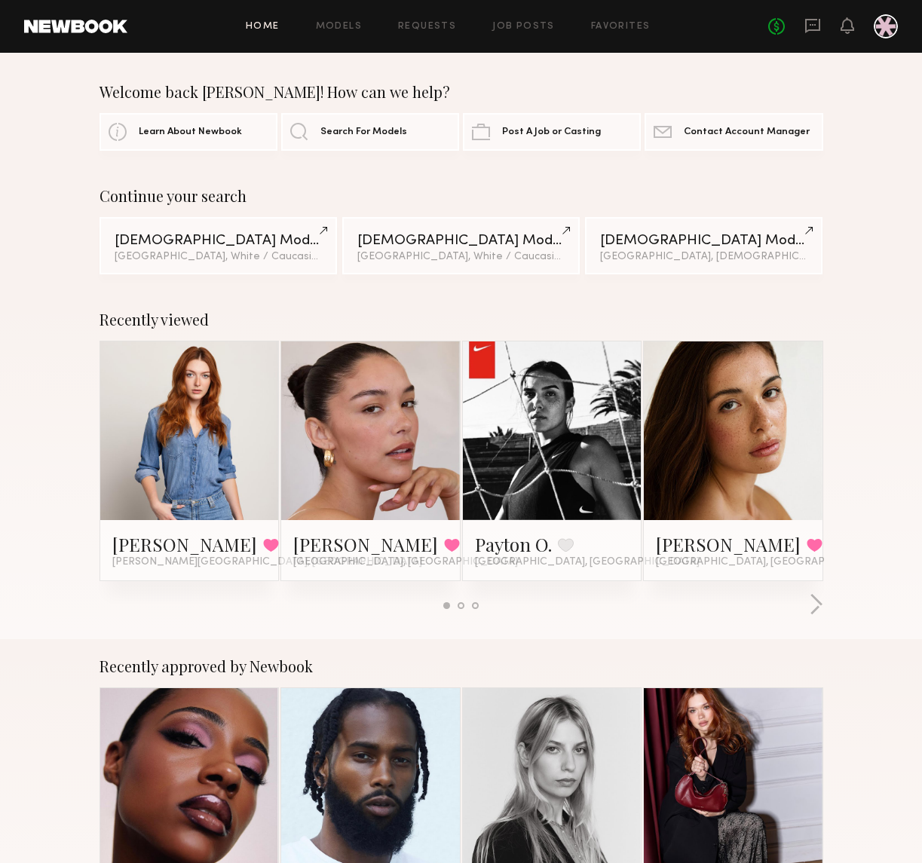
click at [821, 22] on div "No fees up to $5,000" at bounding box center [833, 26] width 130 height 24
click at [810, 23] on icon at bounding box center [812, 25] width 17 height 17
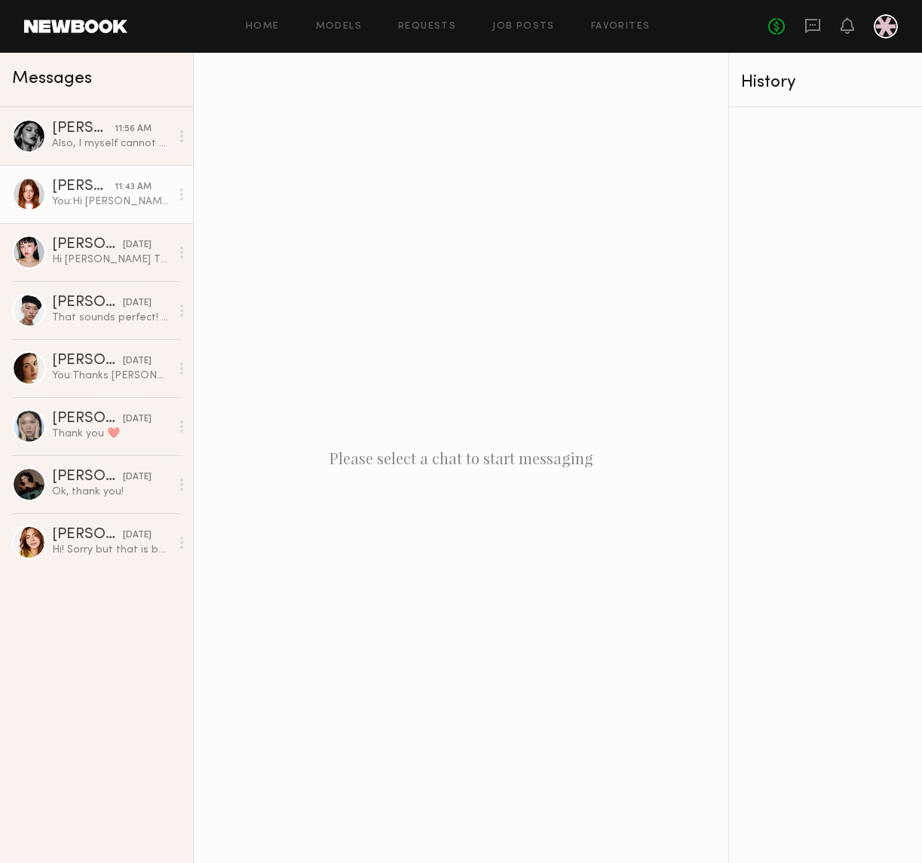
click at [91, 215] on link "Annika R. 11:43 AM You: Hi Annika! I'm so sorry on the delayed response - yes l…" at bounding box center [96, 194] width 193 height 58
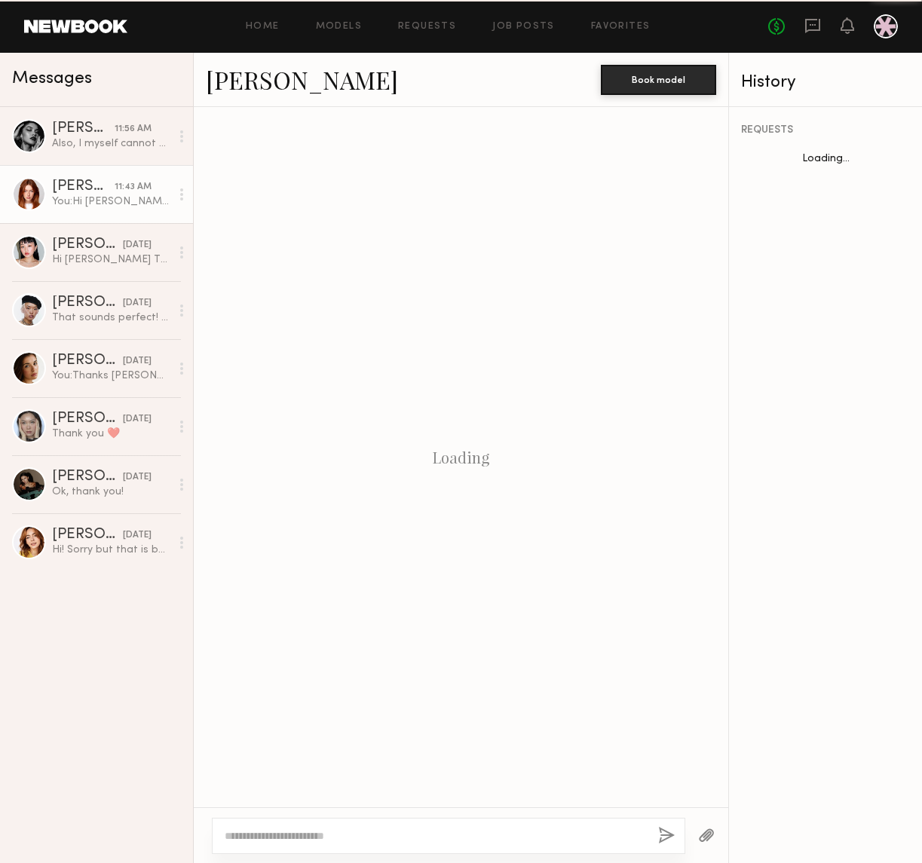
scroll to position [597, 0]
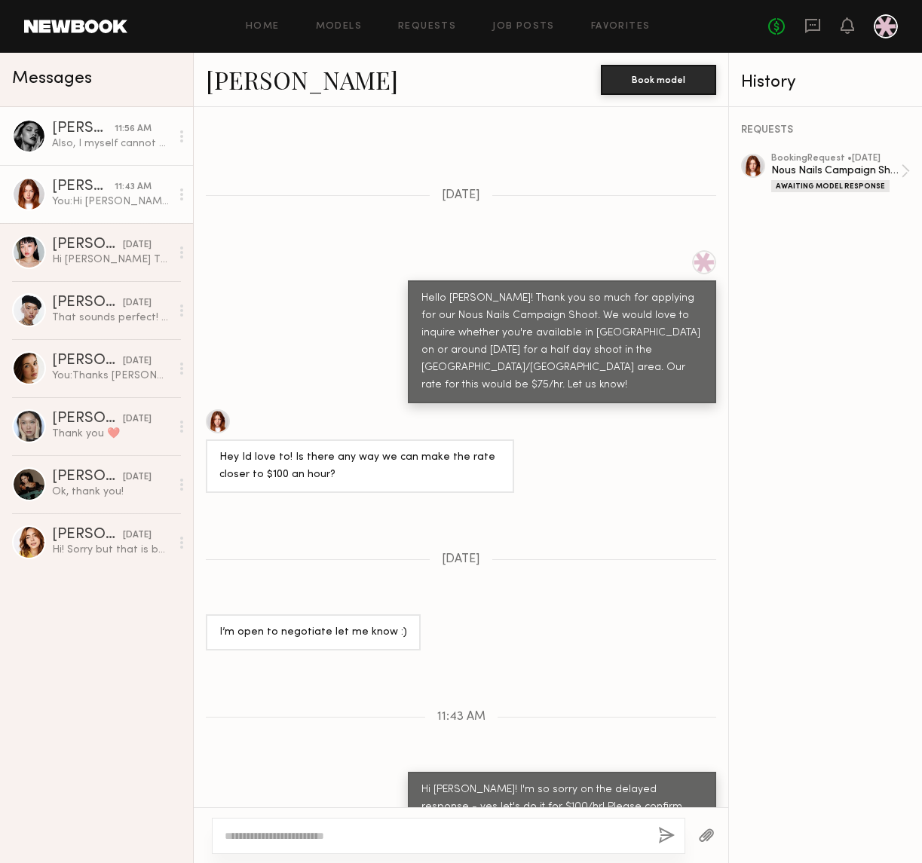
click at [102, 137] on div "Also, I myself cannot cancel the booking. You are able to release me on your si…" at bounding box center [111, 143] width 118 height 14
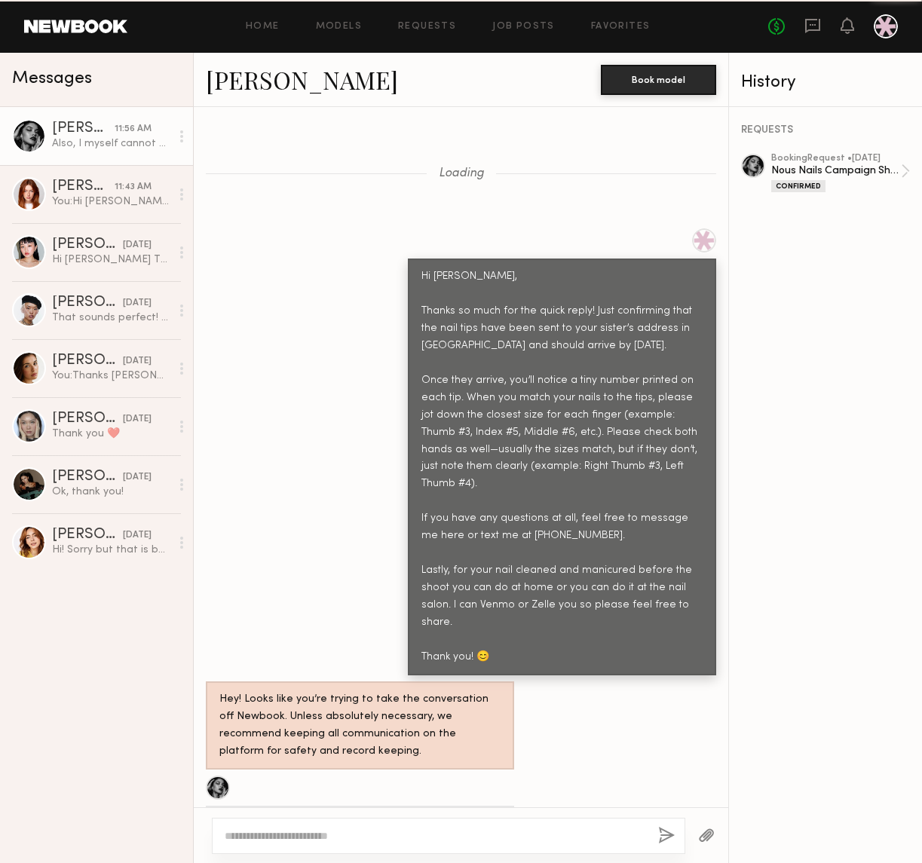
scroll to position [1338, 0]
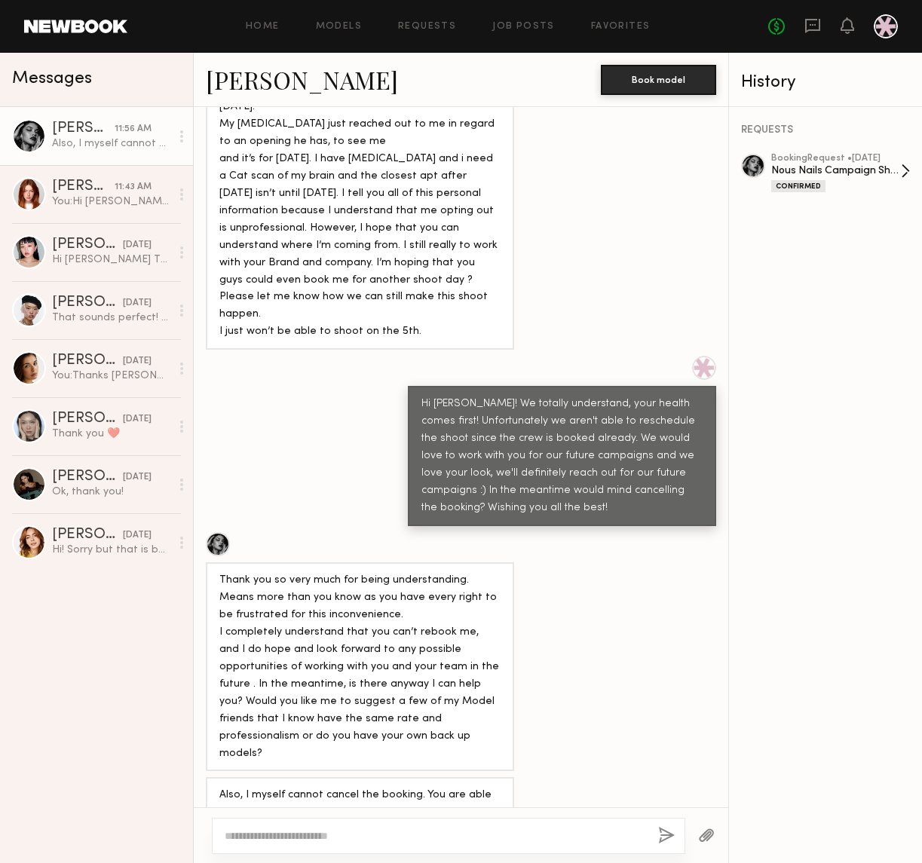
click at [857, 167] on div "Nous Nails Campaign Shoot" at bounding box center [836, 171] width 130 height 14
click at [180, 136] on circle at bounding box center [181, 136] width 3 height 3
click at [124, 142] on div "Also, I myself cannot cancel the booking. You are able to release me on your si…" at bounding box center [111, 143] width 118 height 14
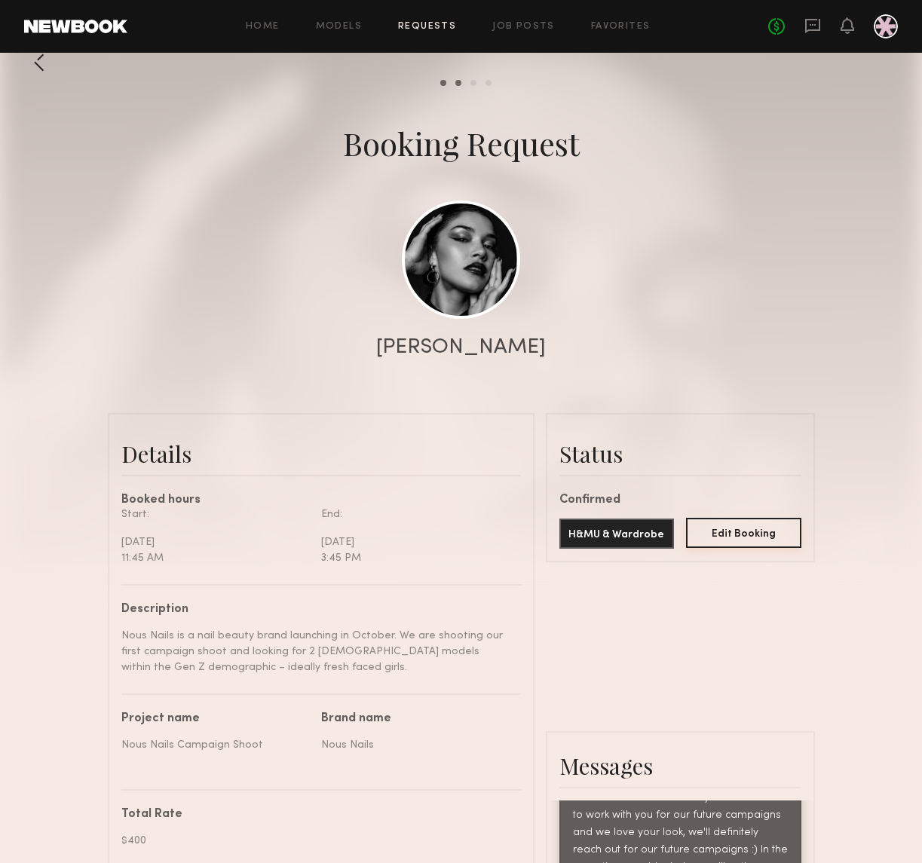
click at [773, 544] on button "Edit Booking" at bounding box center [743, 533] width 115 height 30
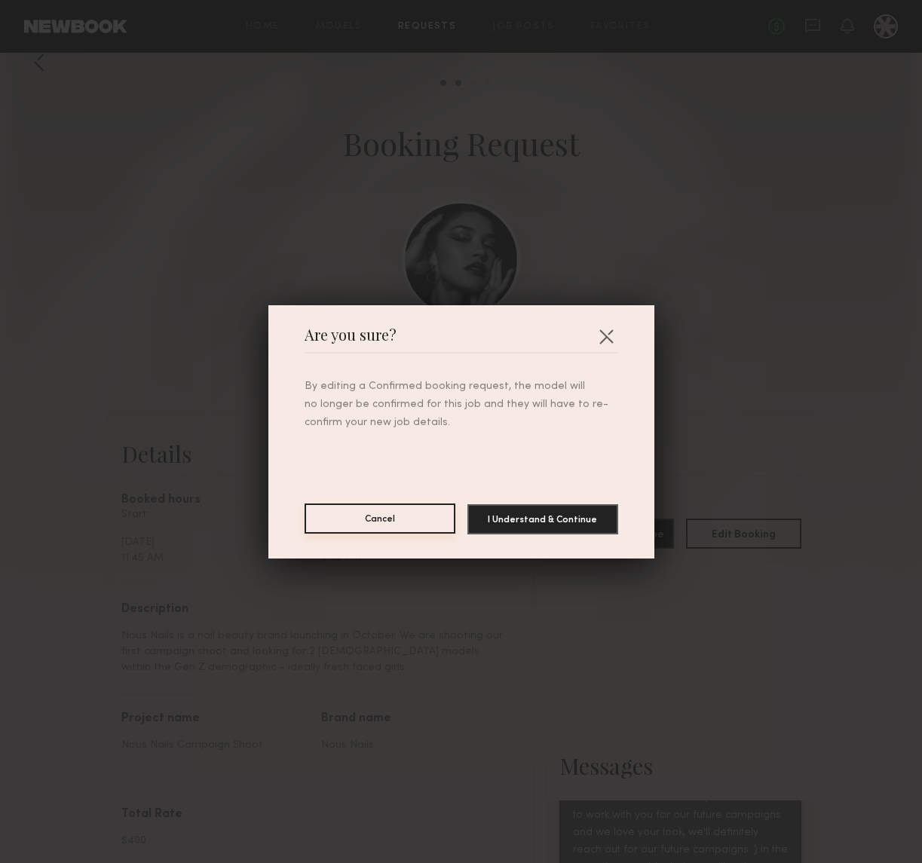
click at [418, 518] on button "Cancel" at bounding box center [379, 518] width 151 height 30
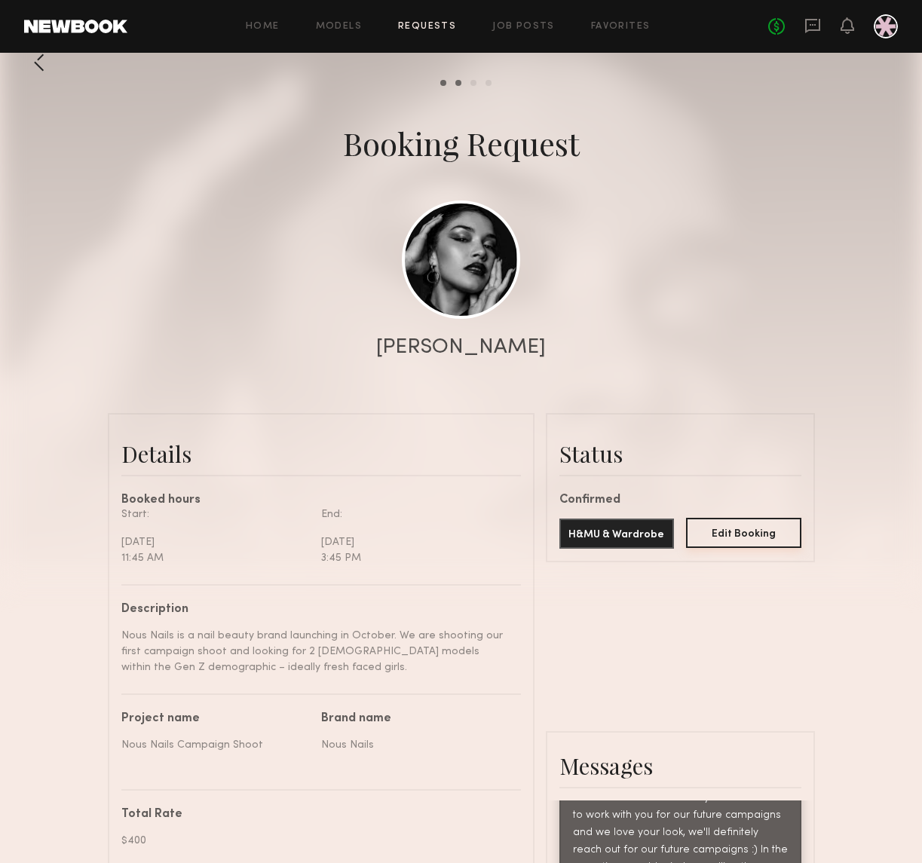
click at [732, 535] on button "Edit Booking" at bounding box center [743, 533] width 115 height 30
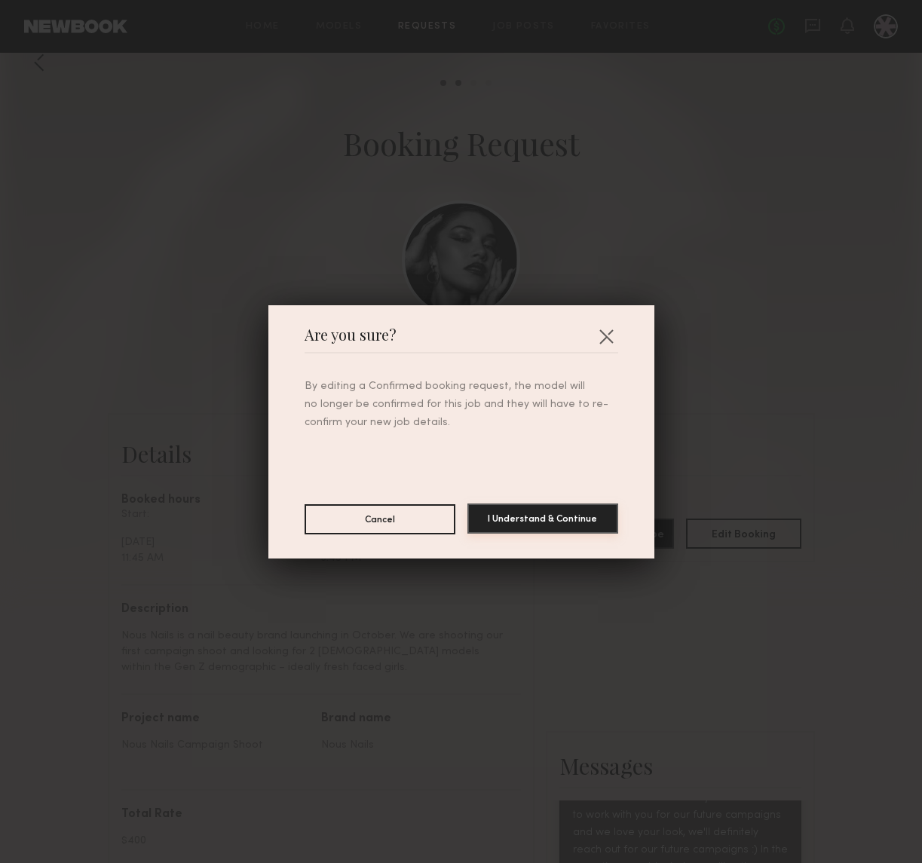
click at [558, 514] on button "I Understand & Continue" at bounding box center [542, 518] width 151 height 30
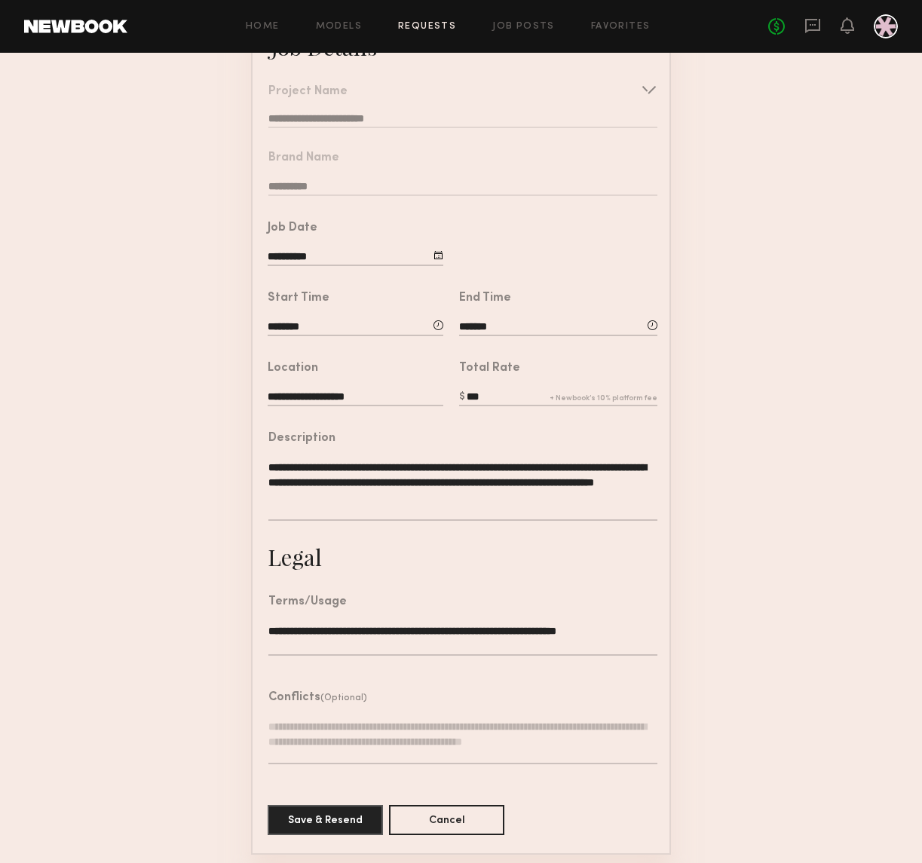
scroll to position [132, 0]
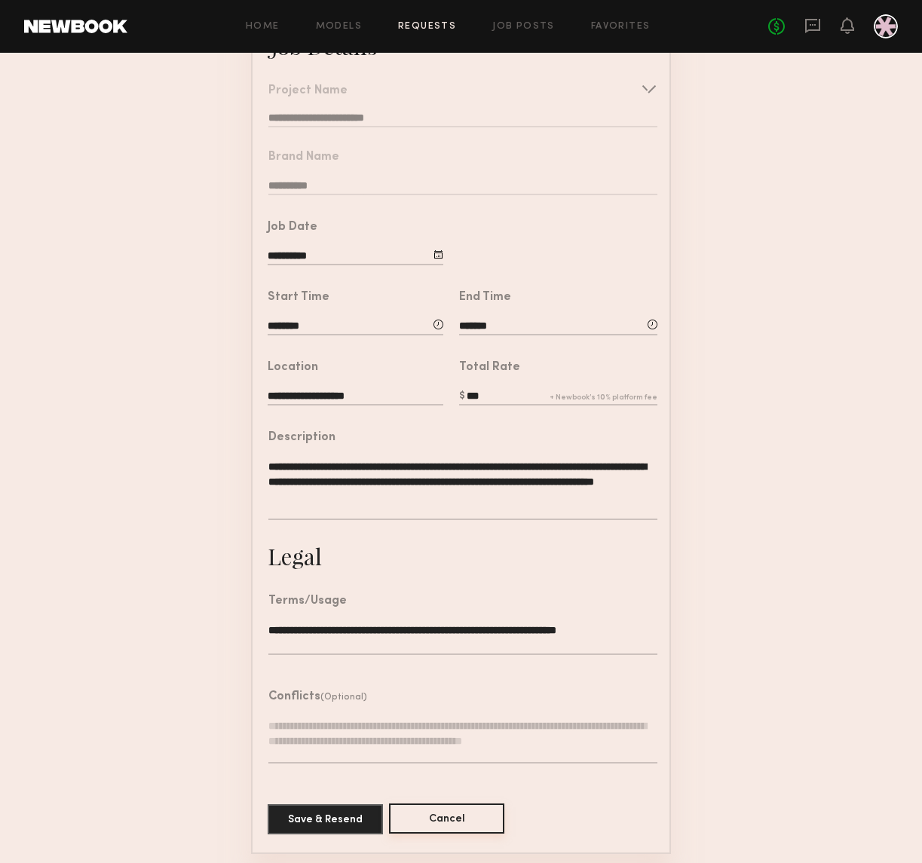
click at [459, 819] on button "Cancel" at bounding box center [446, 818] width 115 height 30
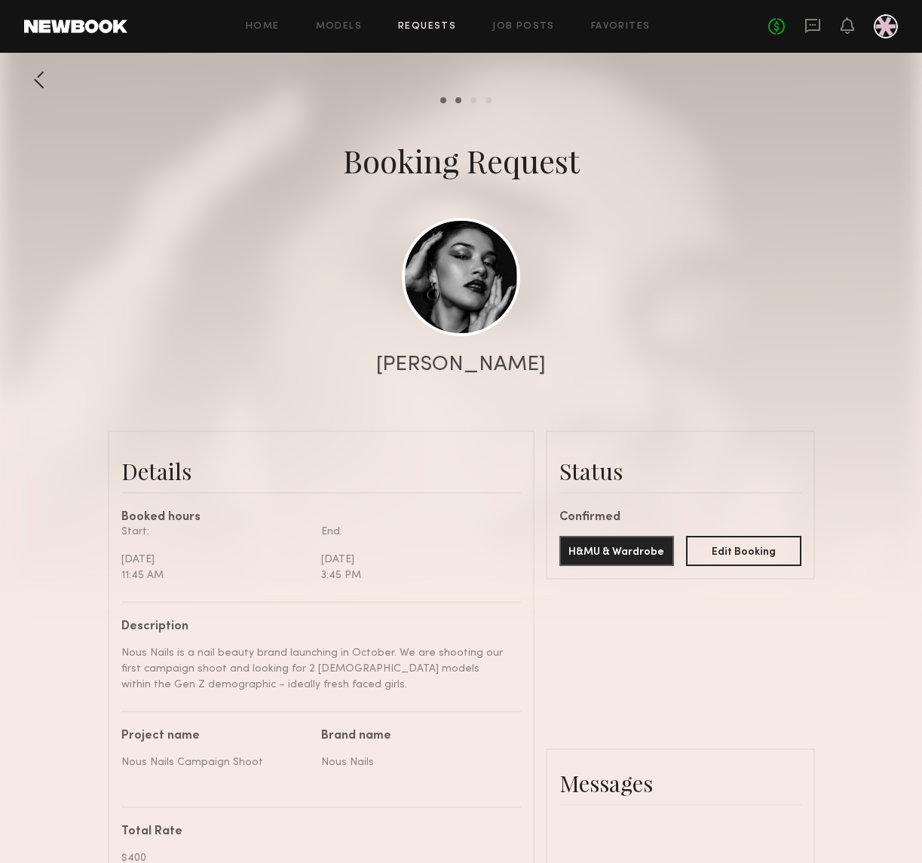
scroll to position [1931, 0]
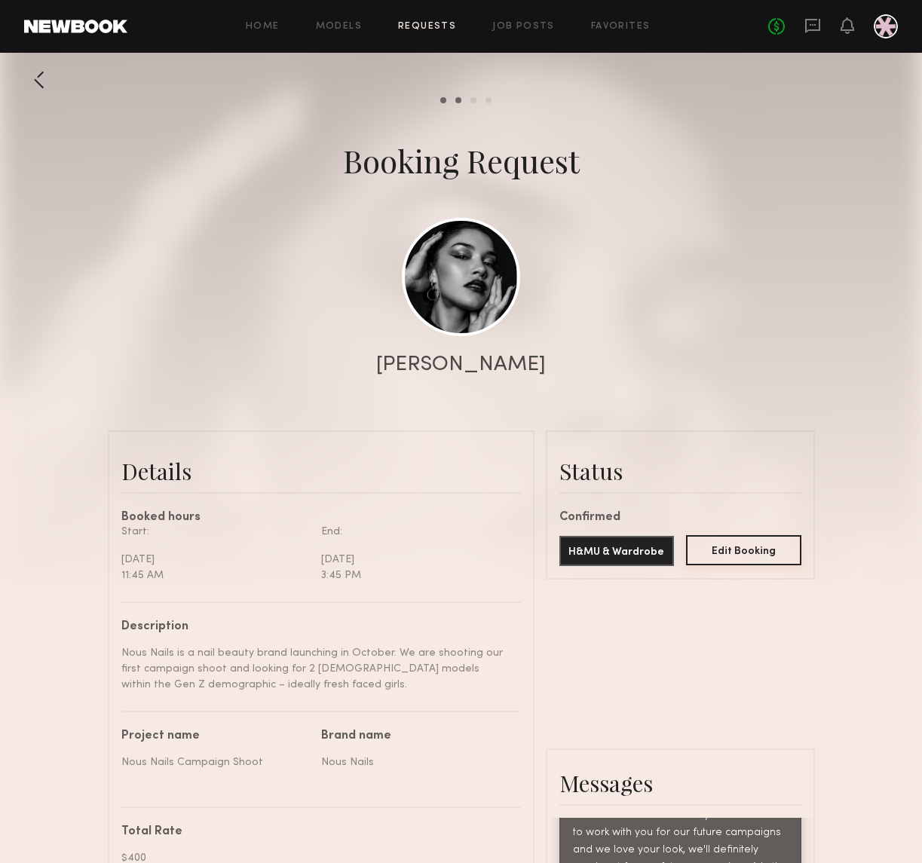
click at [729, 536] on button "Edit Booking" at bounding box center [743, 550] width 115 height 30
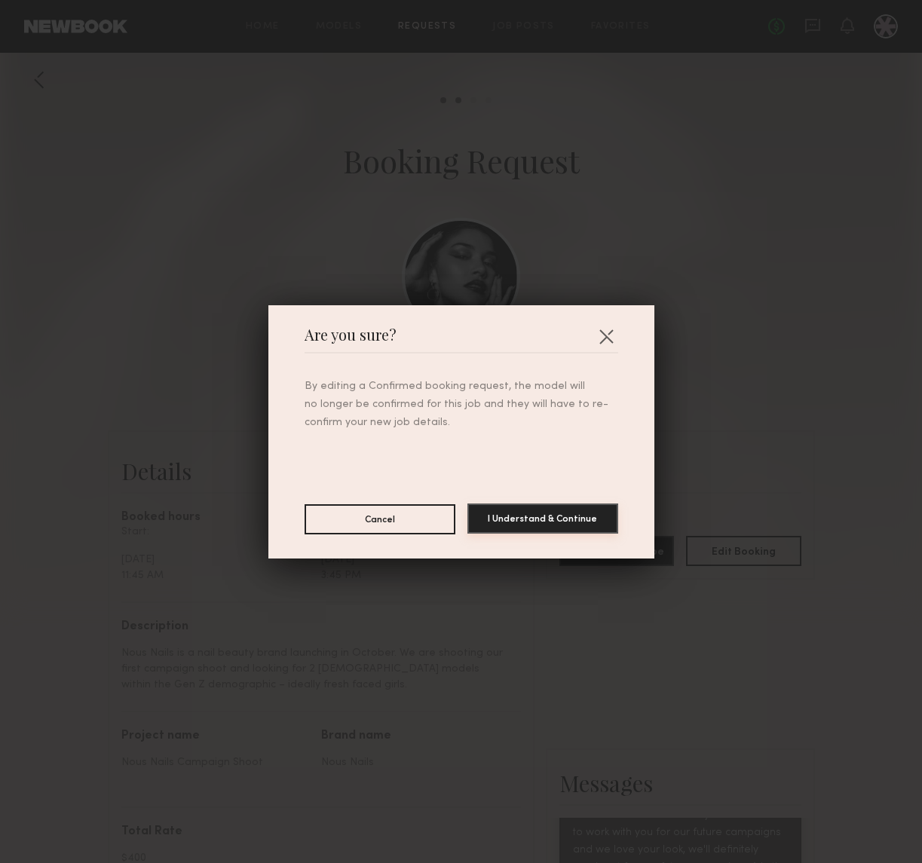
click at [564, 521] on button "I Understand & Continue" at bounding box center [542, 518] width 151 height 30
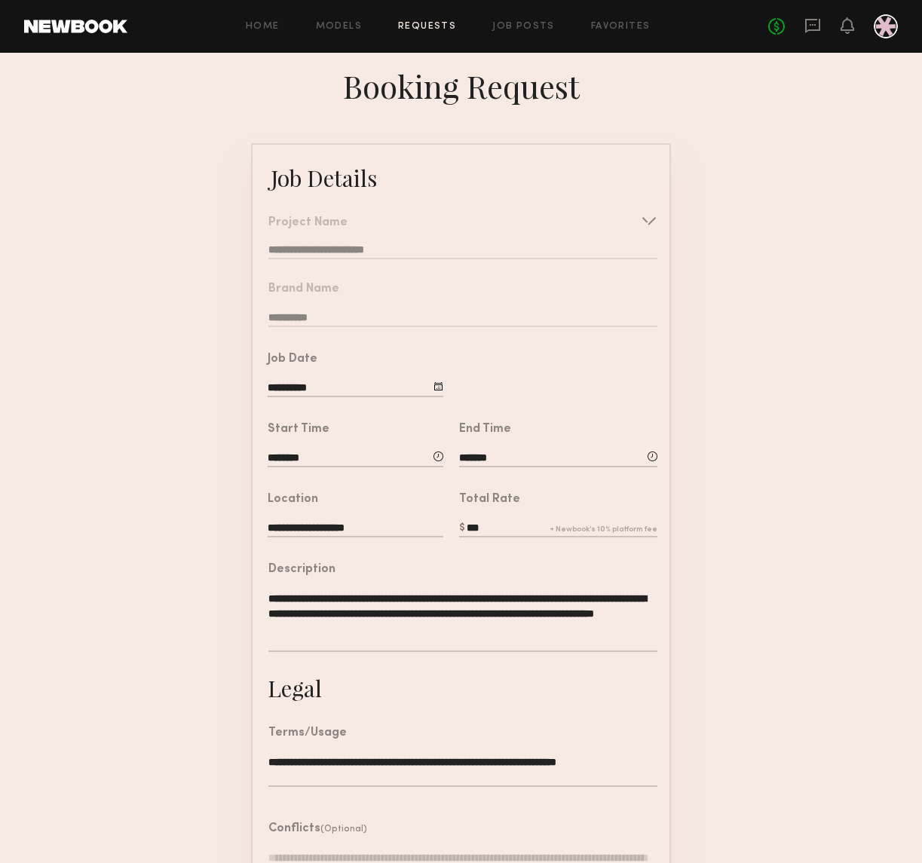
click at [389, 388] on input "**********" at bounding box center [355, 389] width 176 height 17
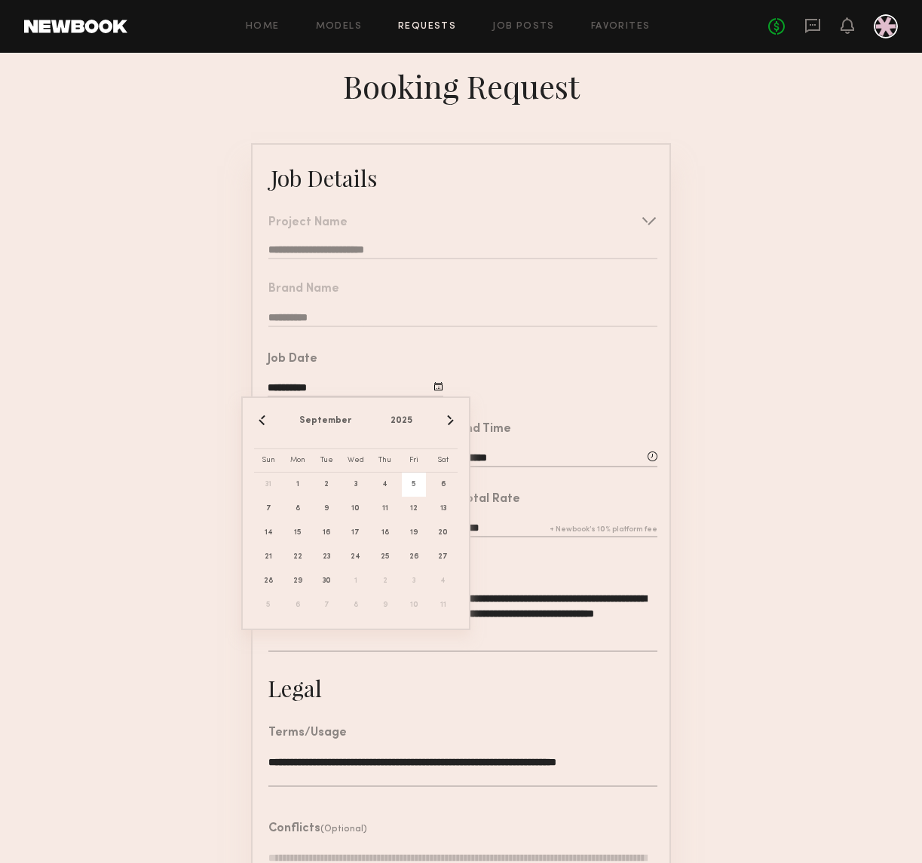
click at [737, 524] on form "**********" at bounding box center [461, 564] width 922 height 842
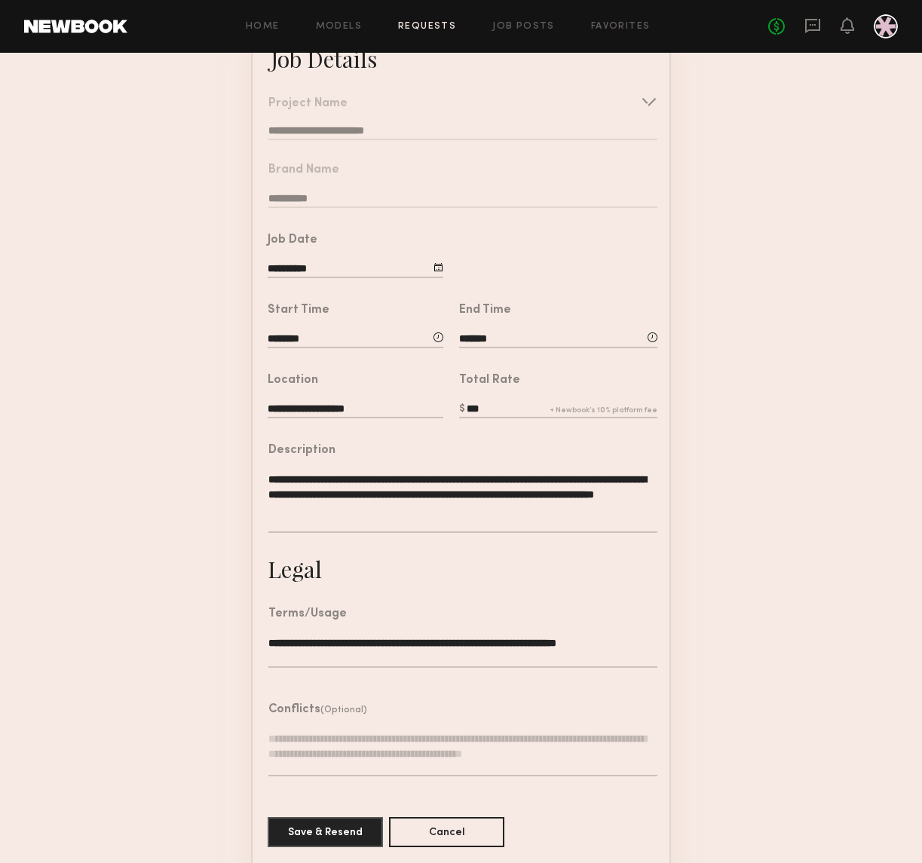
scroll to position [132, 0]
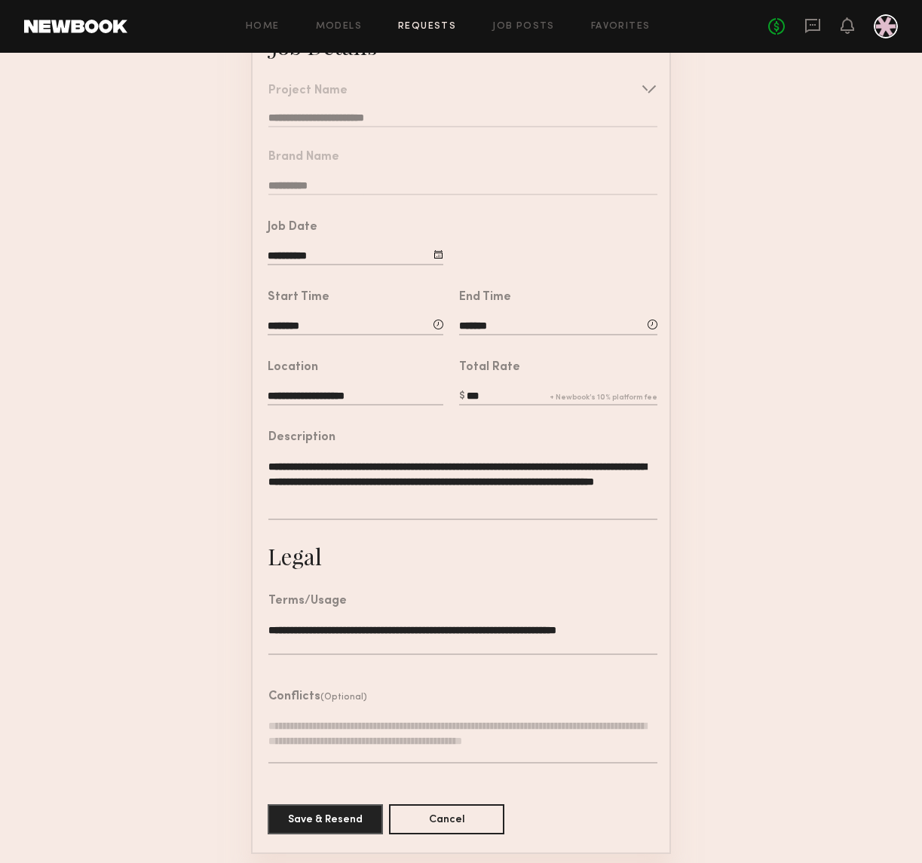
click at [570, 402] on input "***" at bounding box center [558, 397] width 198 height 17
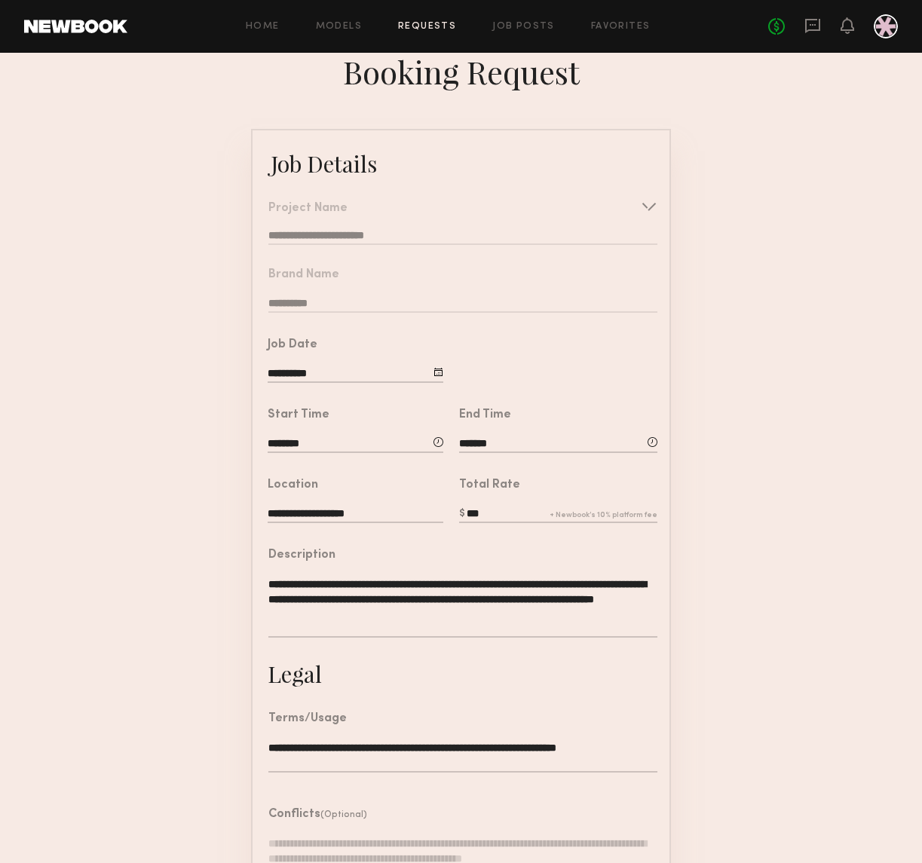
scroll to position [0, 0]
